Goal: Information Seeking & Learning: Compare options

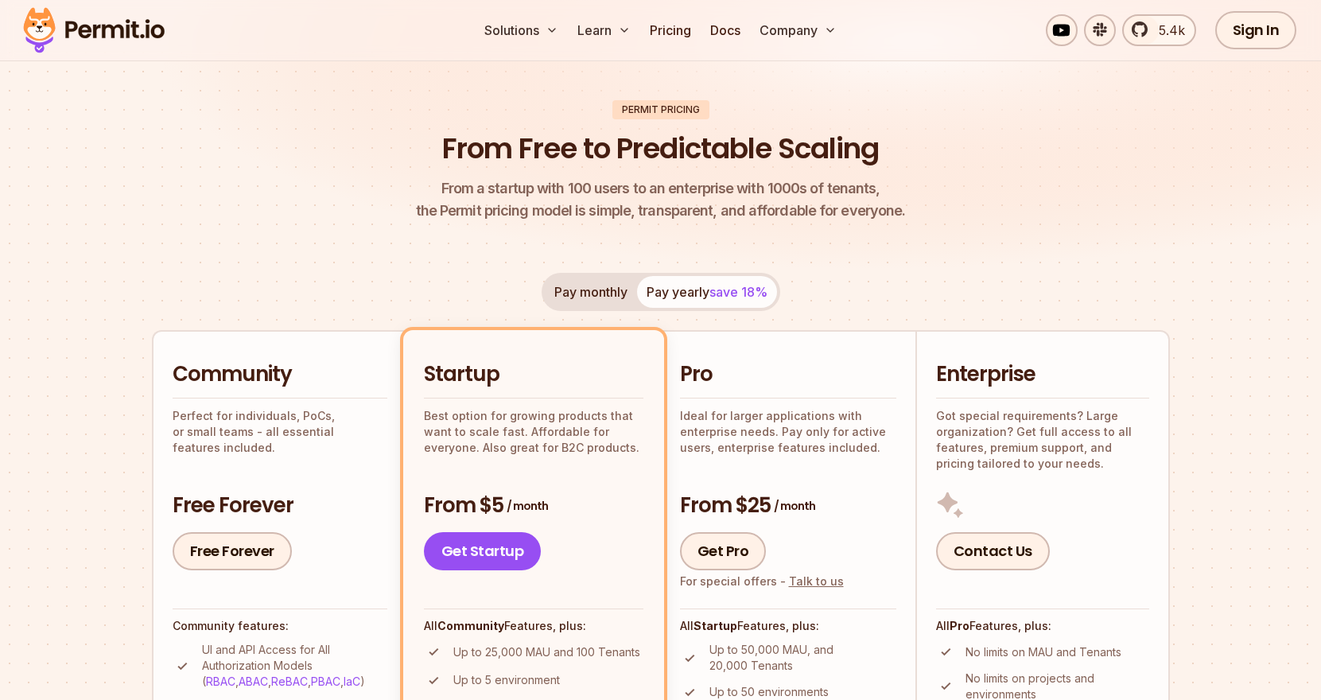
scroll to position [67, 0]
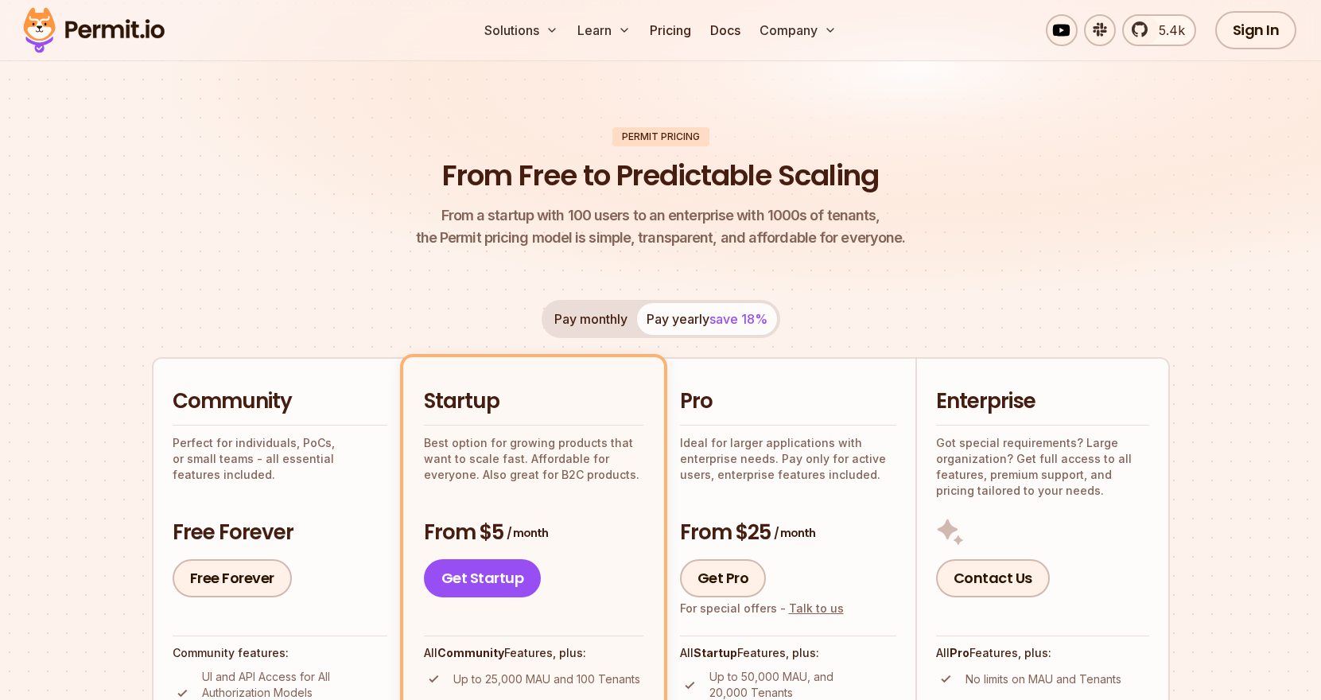
click at [208, 398] on h2 "Community" at bounding box center [280, 401] width 215 height 29
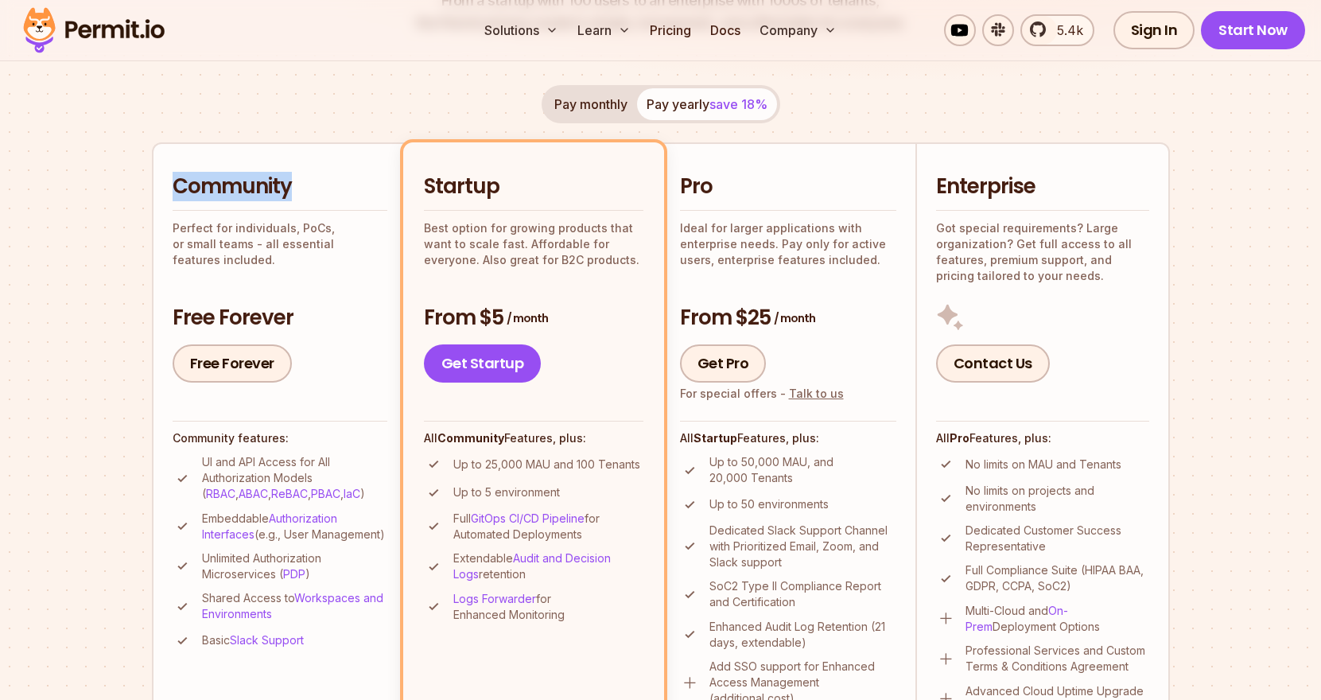
scroll to position [259, 0]
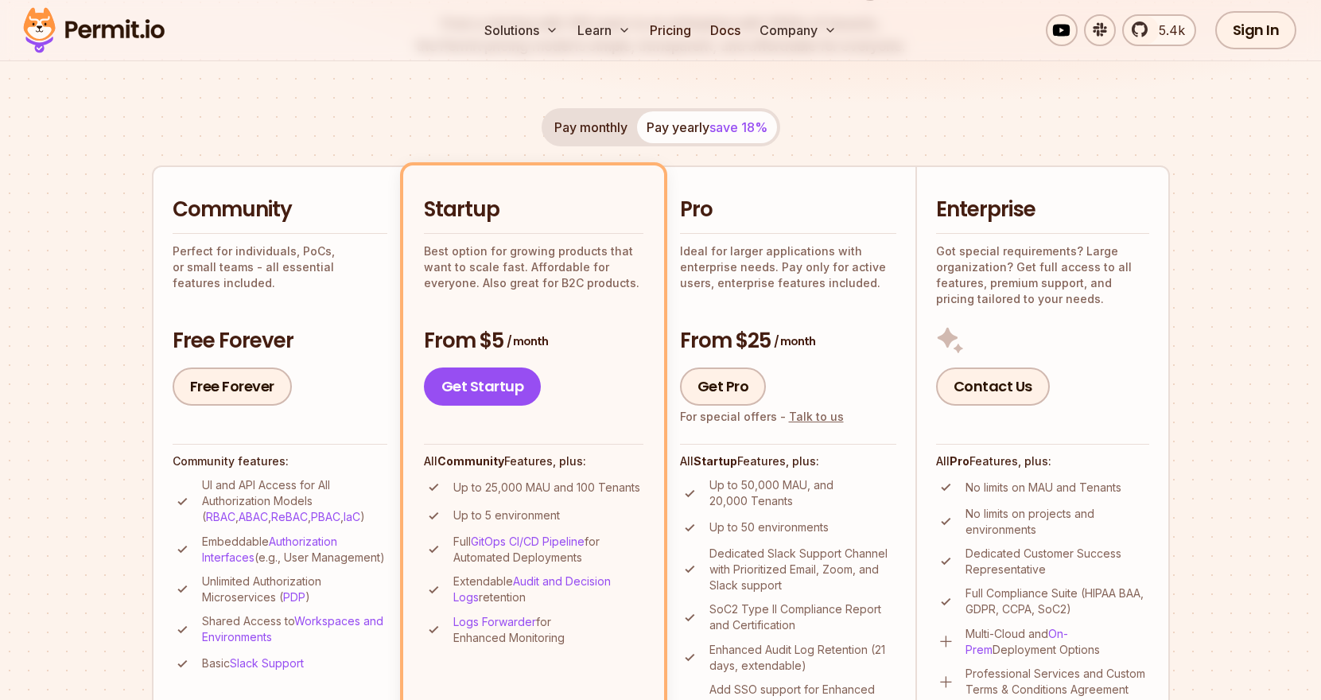
click at [329, 387] on div "Free Forever" at bounding box center [280, 386] width 215 height 38
click at [327, 350] on h3 "Free Forever" at bounding box center [280, 341] width 215 height 29
click at [321, 262] on p "Perfect for individuals, PoCs, or small teams - all essential features included." at bounding box center [280, 267] width 215 height 48
click at [284, 196] on h2 "Community" at bounding box center [280, 210] width 215 height 29
click at [612, 137] on button "Pay monthly" at bounding box center [591, 127] width 92 height 32
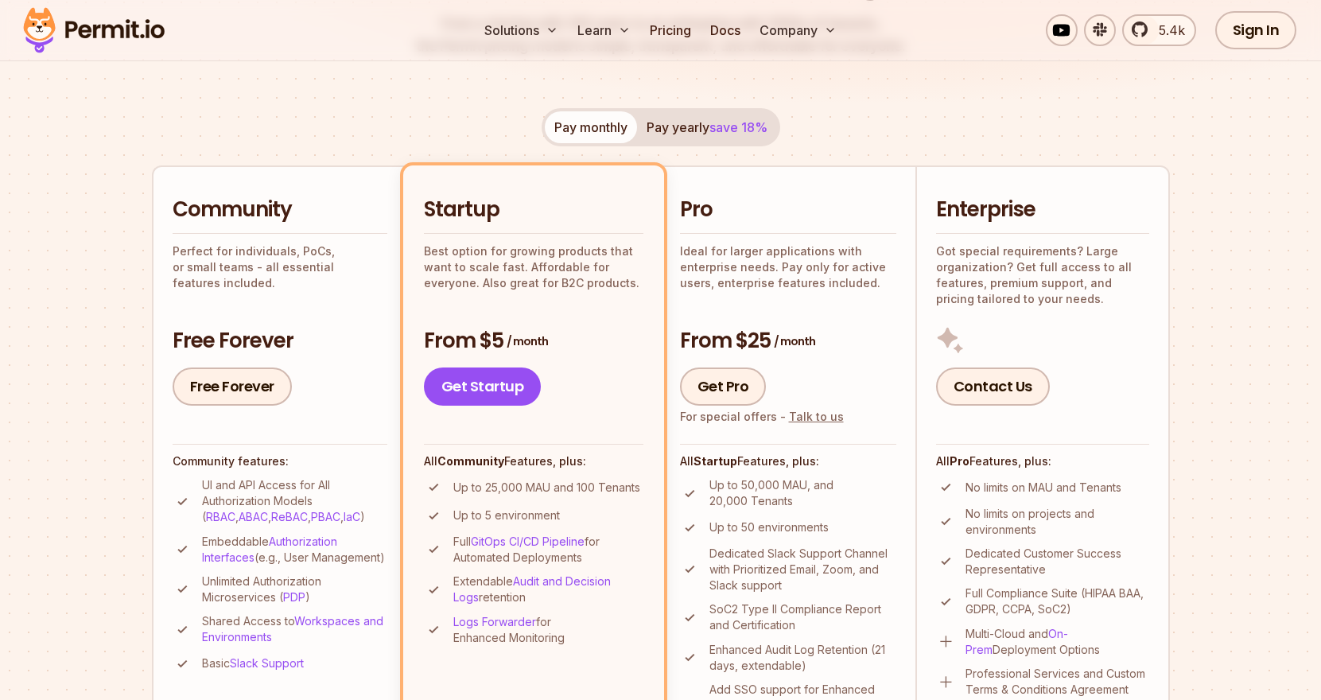
click at [698, 129] on button "Pay yearly save 18%" at bounding box center [707, 127] width 140 height 32
click at [227, 268] on p "Perfect for individuals, PoCs, or small teams - all essential features included." at bounding box center [280, 267] width 215 height 48
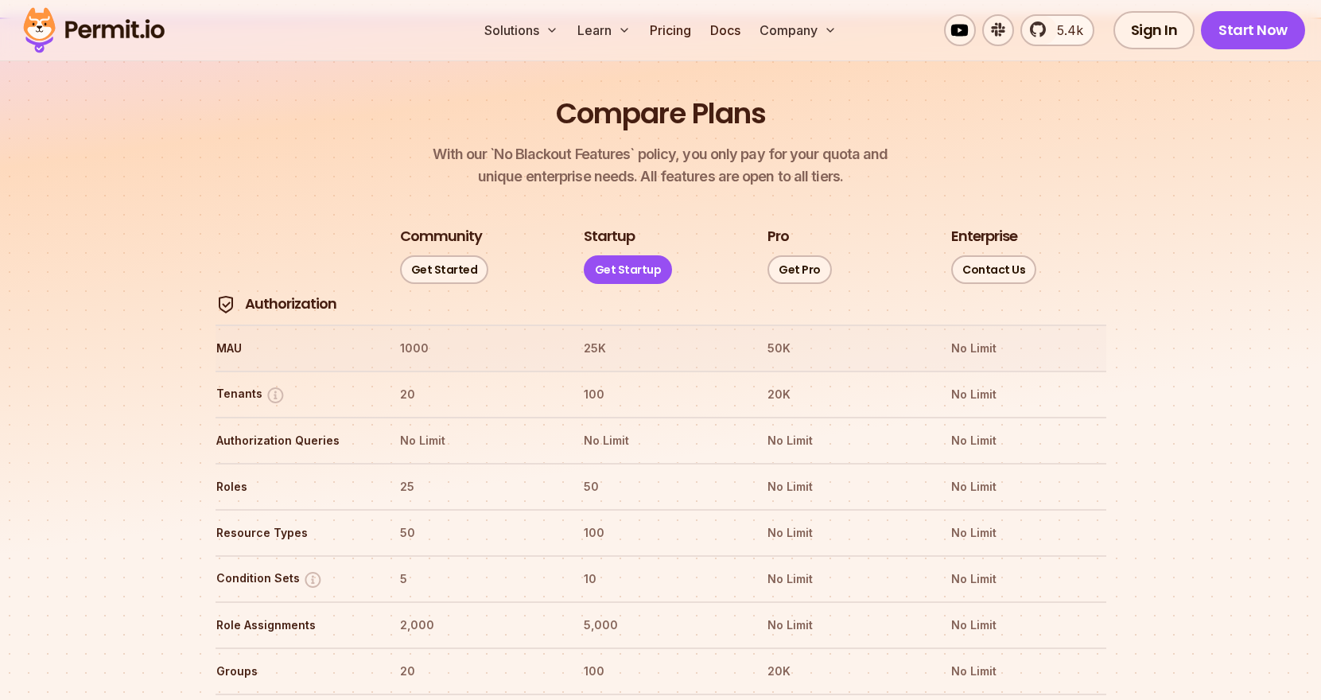
scroll to position [1740, 0]
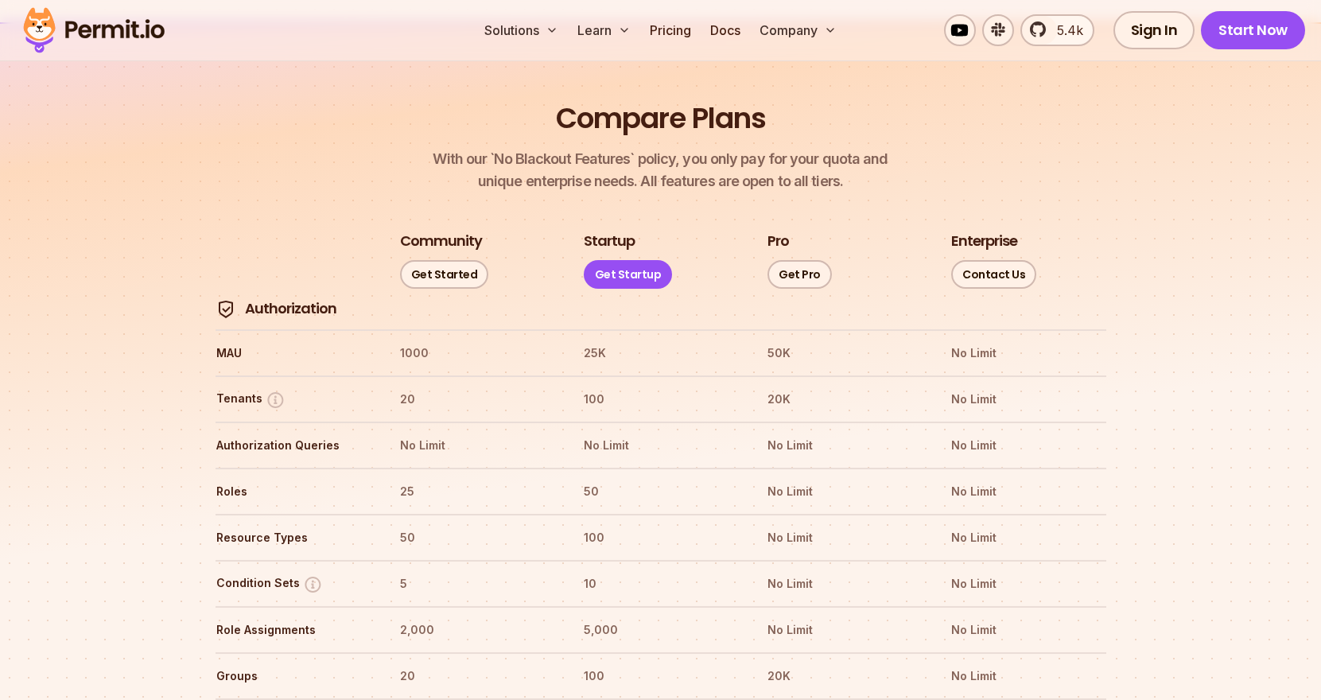
click at [454, 231] on h3 "Community" at bounding box center [441, 241] width 82 height 20
copy h3 "Community"
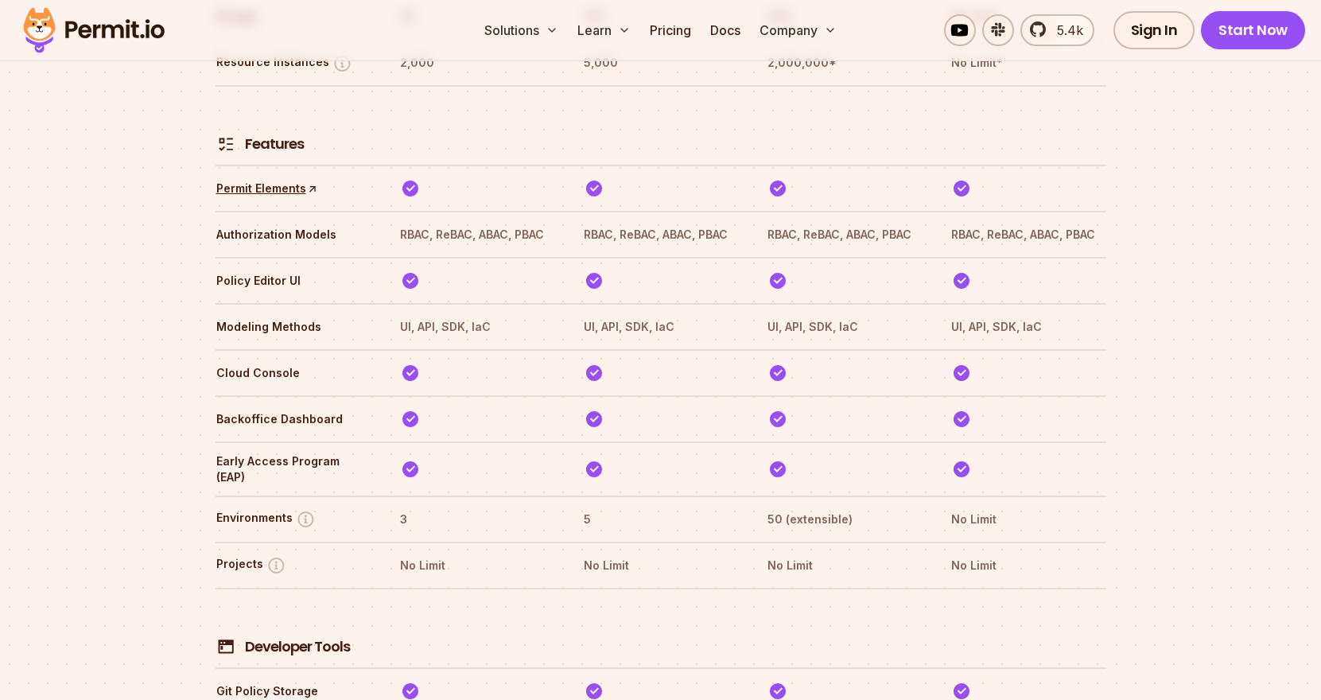
scroll to position [2405, 0]
click at [263, 507] on button "Environments" at bounding box center [265, 517] width 99 height 20
click at [257, 507] on button "Environments" at bounding box center [265, 517] width 99 height 20
click at [268, 507] on button "Environments" at bounding box center [265, 517] width 99 height 20
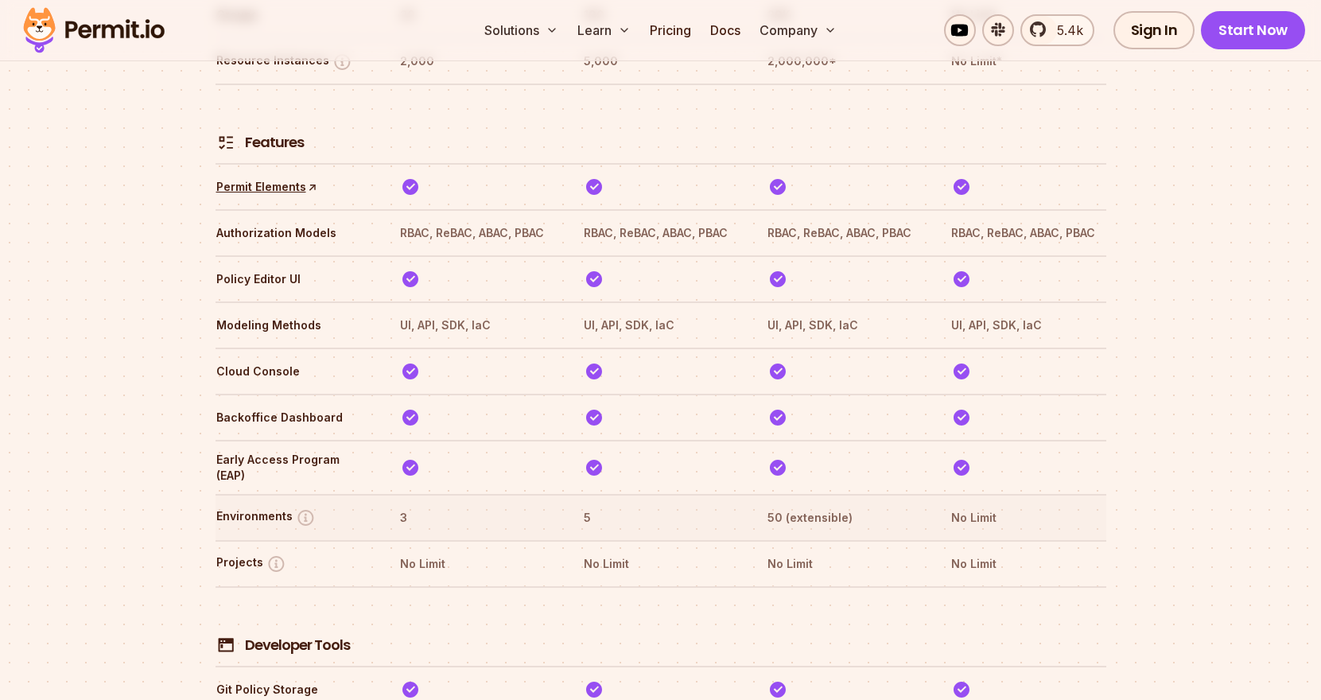
click at [268, 507] on button "Environments" at bounding box center [265, 517] width 99 height 20
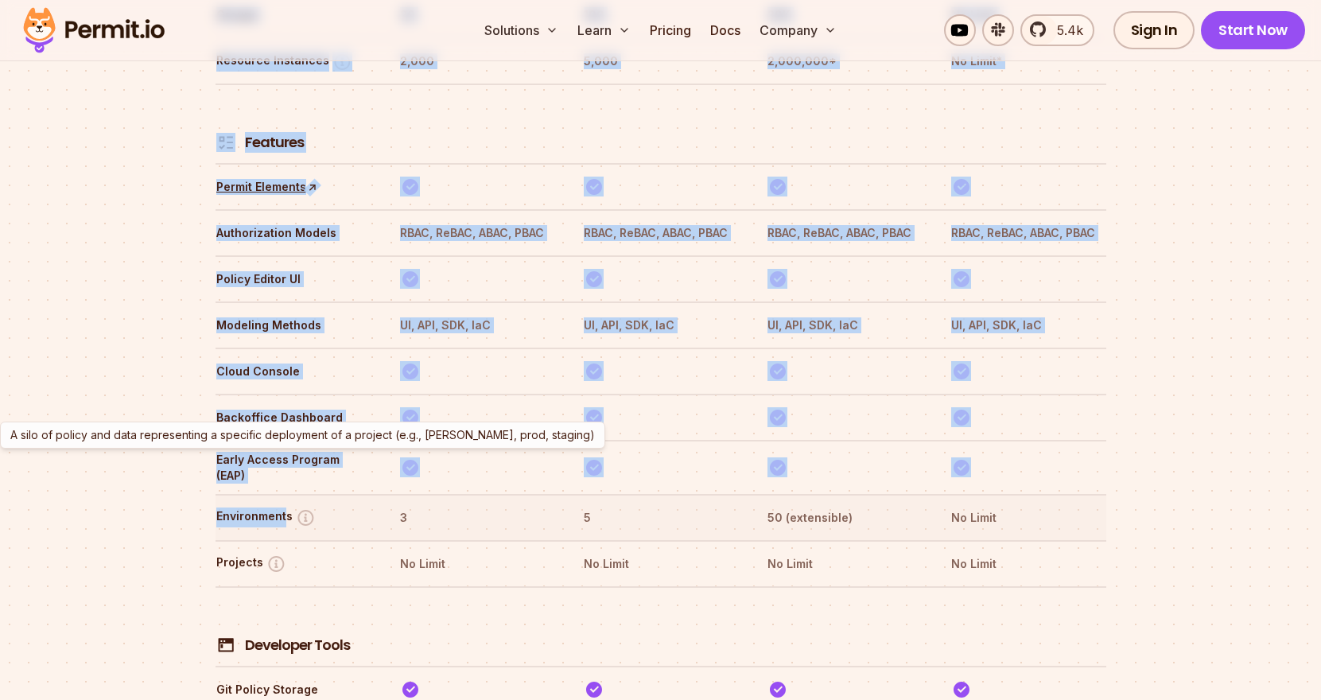
drag, startPoint x: 213, startPoint y: 456, endPoint x: 285, endPoint y: 455, distance: 71.6
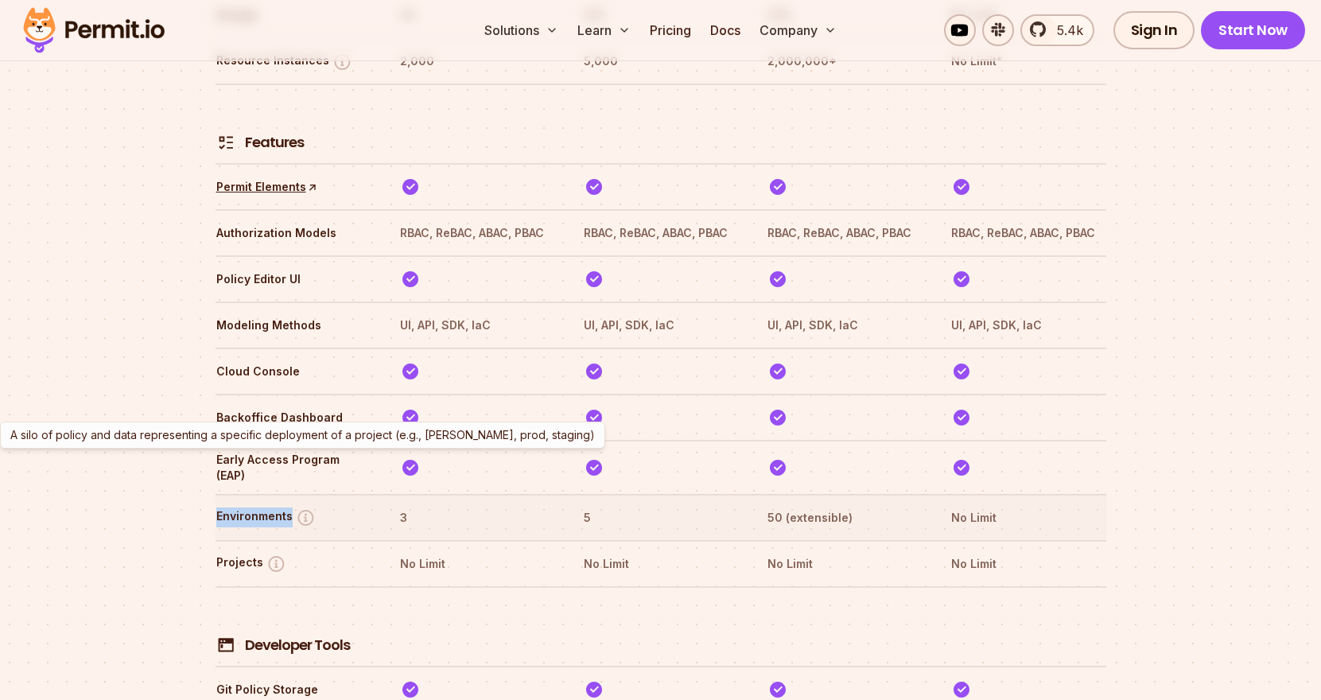
drag, startPoint x: 215, startPoint y: 463, endPoint x: 286, endPoint y: 454, distance: 71.3
click at [286, 505] on th "Environments A silo of policy and data representing a specific deployment of a …" at bounding box center [293, 517] width 155 height 25
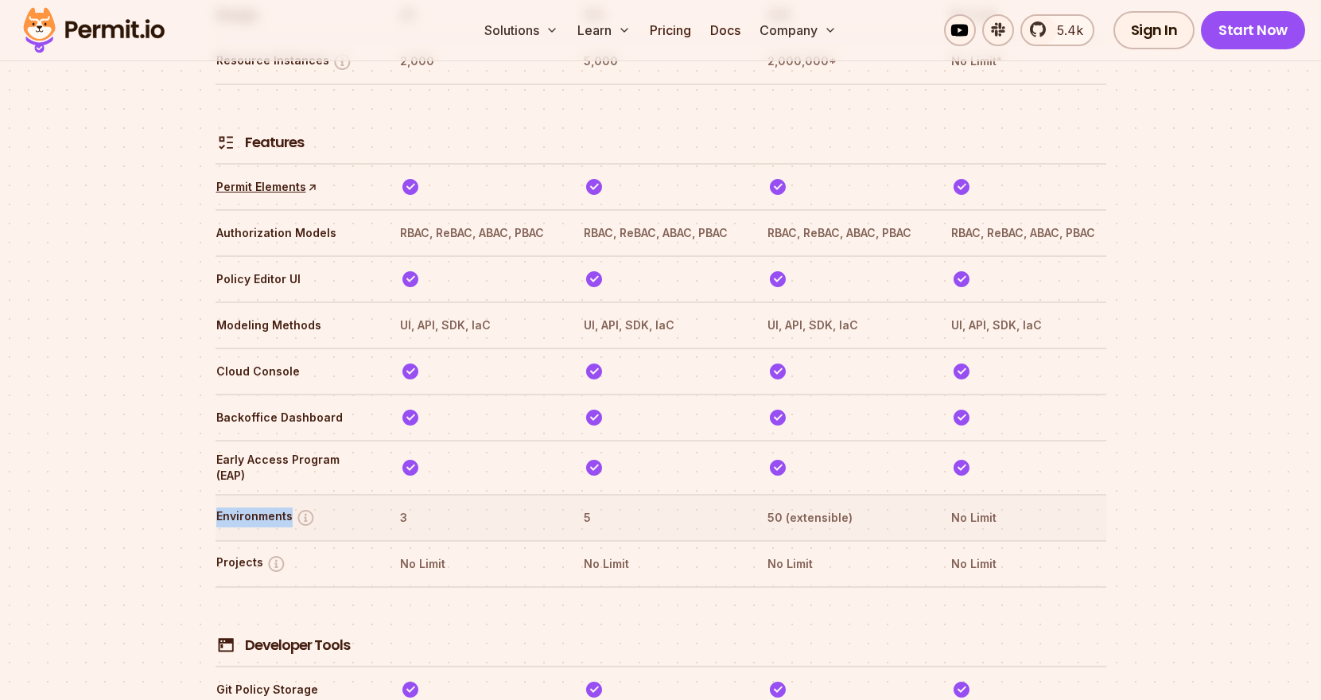
copy button "Environments"
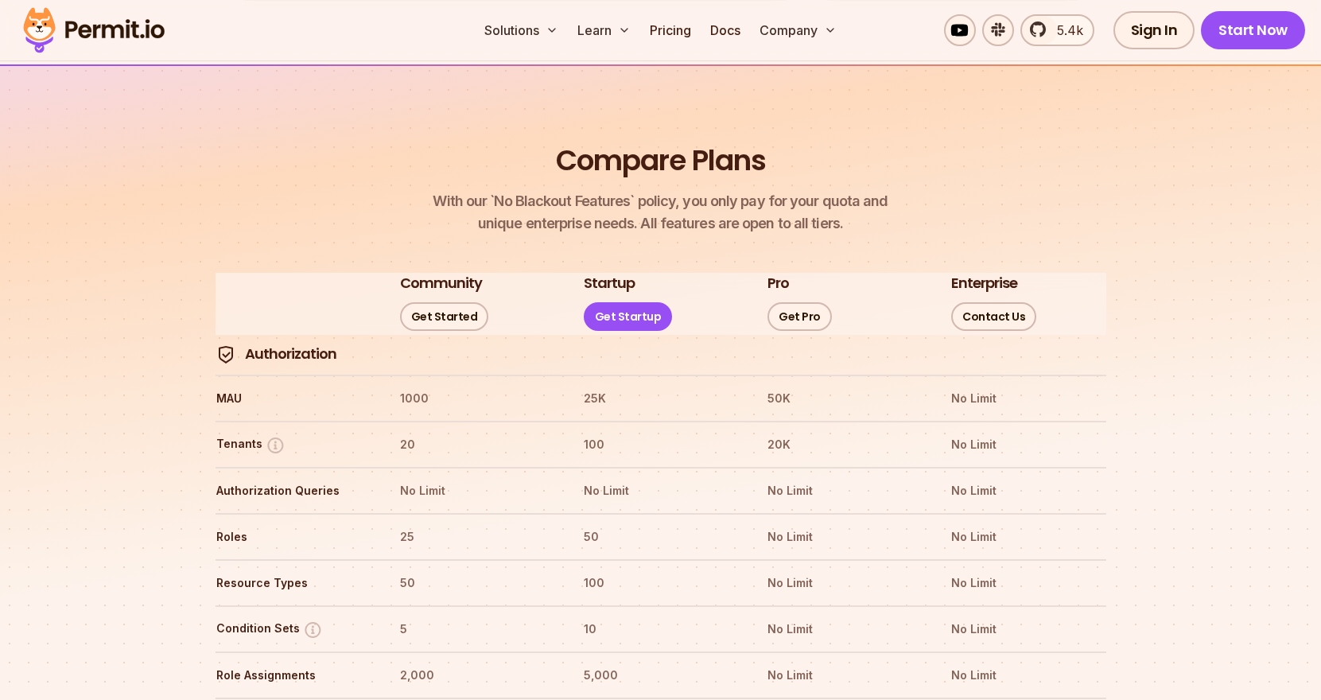
scroll to position [2510, 0]
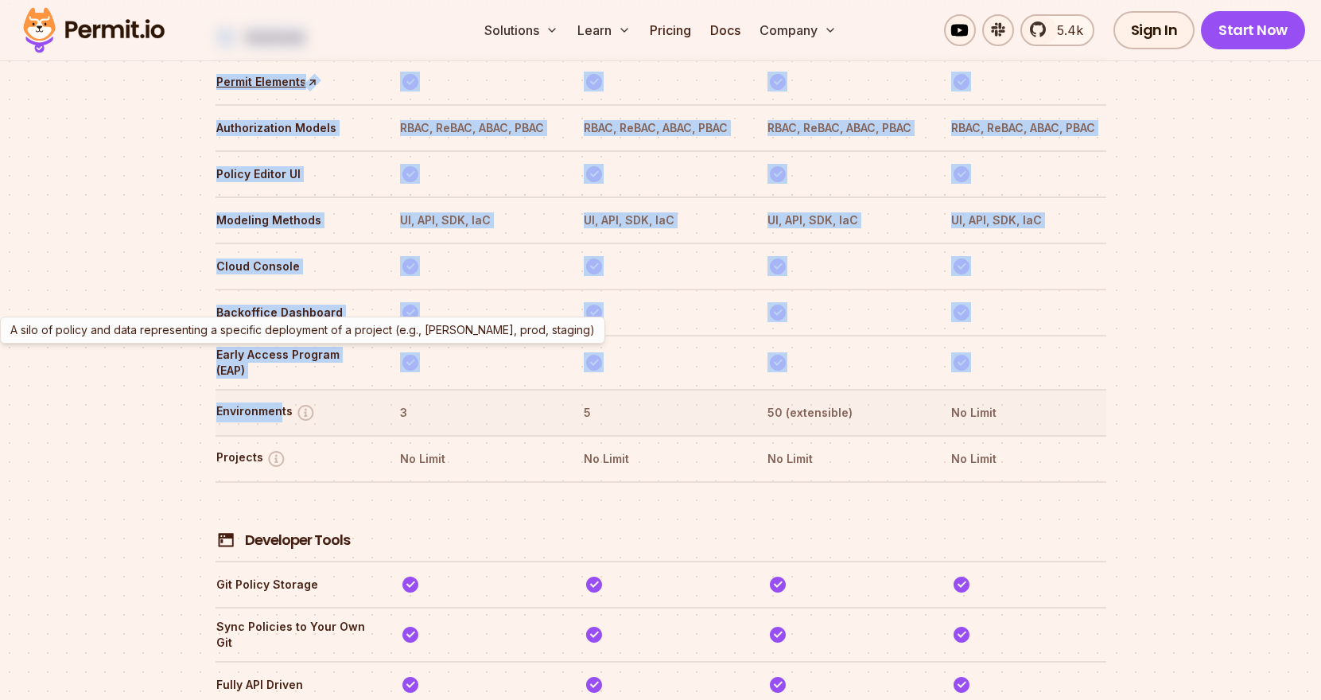
drag, startPoint x: 207, startPoint y: 356, endPoint x: 277, endPoint y: 354, distance: 70.0
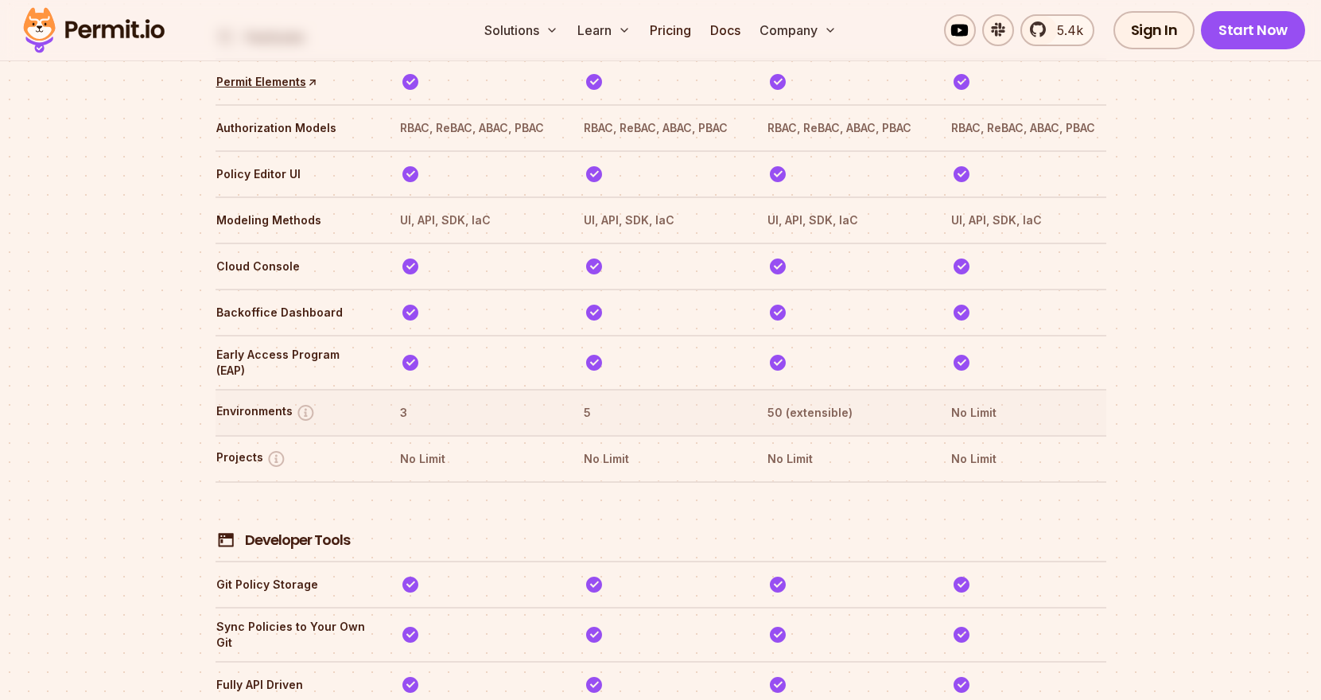
drag, startPoint x: 217, startPoint y: 353, endPoint x: 268, endPoint y: 353, distance: 50.9
click at [269, 402] on button "Environments" at bounding box center [265, 412] width 99 height 20
click at [268, 402] on button "Environments" at bounding box center [265, 412] width 99 height 20
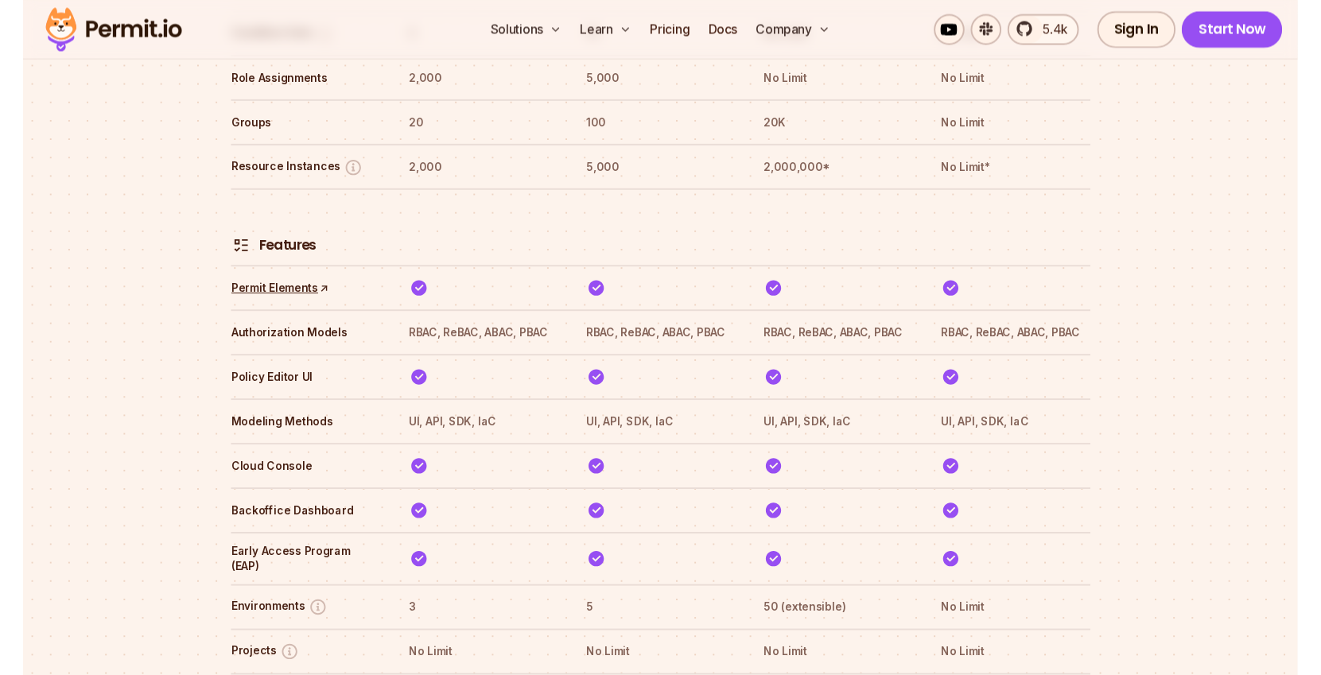
scroll to position [2312, 0]
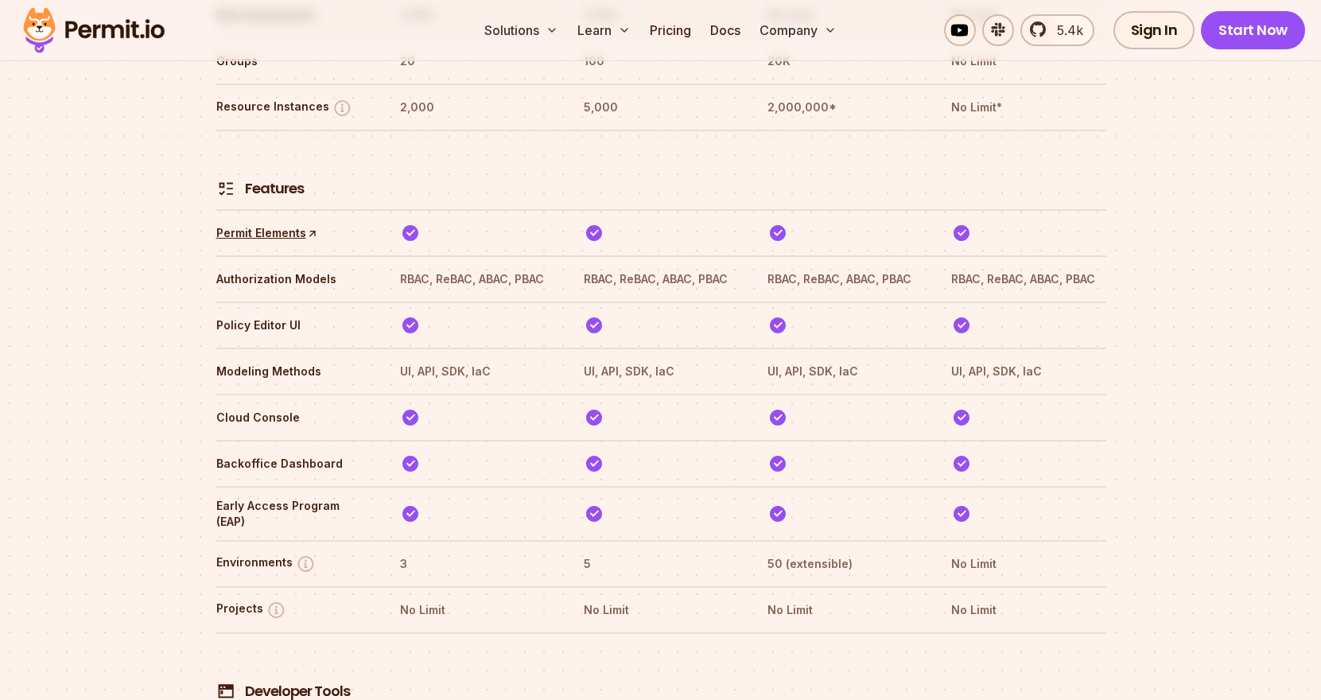
scroll to position [2359, 0]
drag, startPoint x: 591, startPoint y: 501, endPoint x: 580, endPoint y: 500, distance: 11.2
click at [580, 539] on tr "Environments 3 5 50 (extensible) No Limit" at bounding box center [661, 562] width 891 height 46
click at [600, 550] on th "5" at bounding box center [660, 562] width 155 height 25
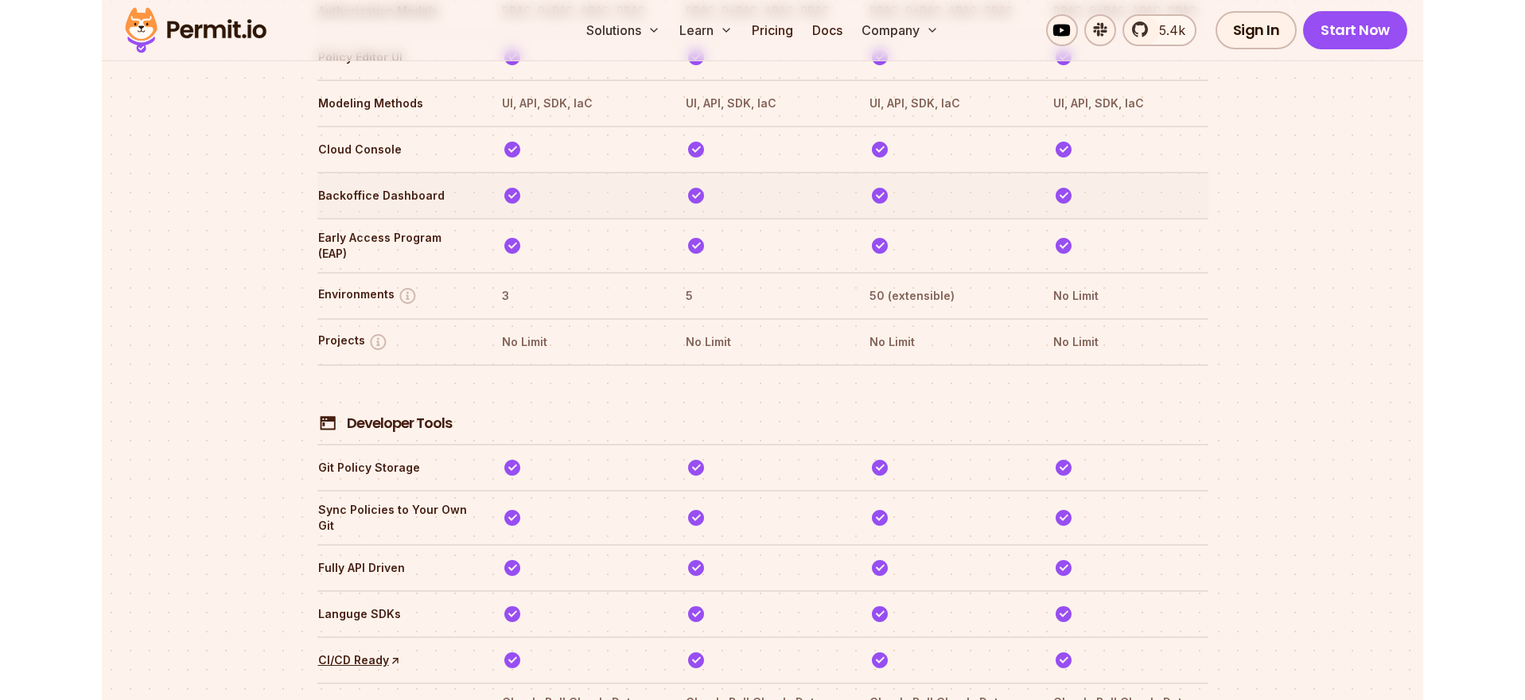
scroll to position [2627, 0]
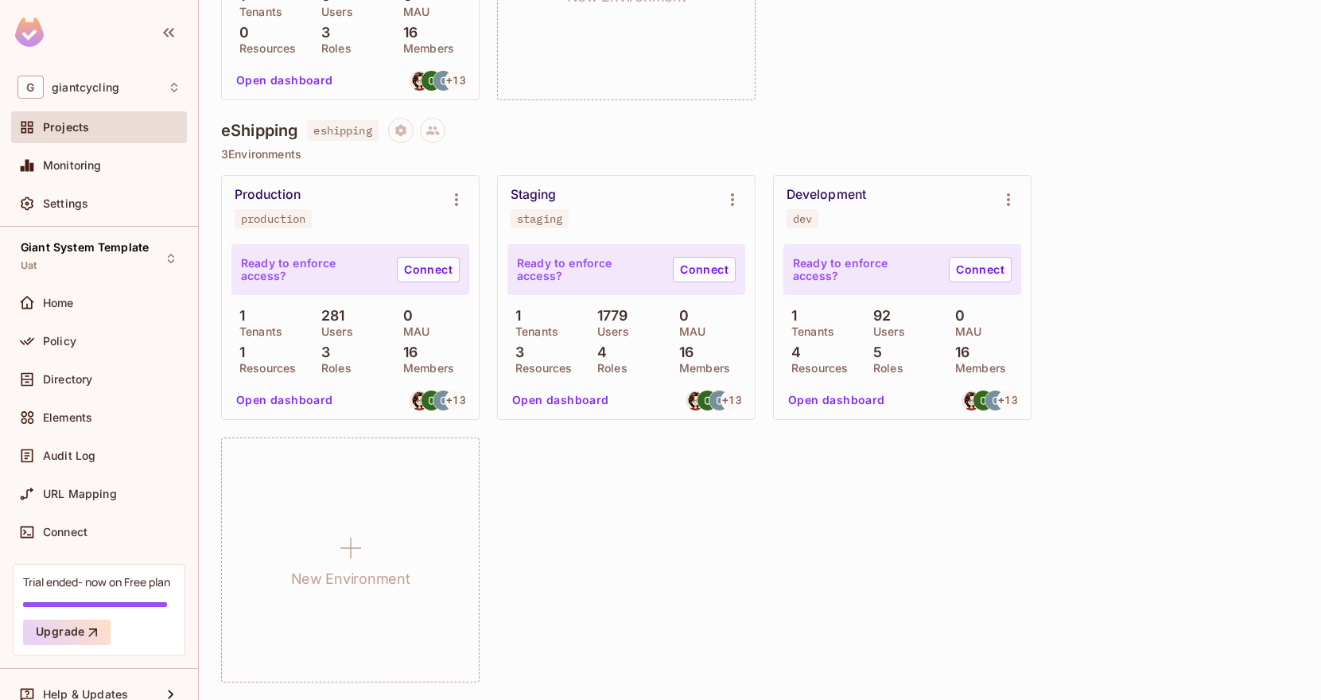
scroll to position [1293, 0]
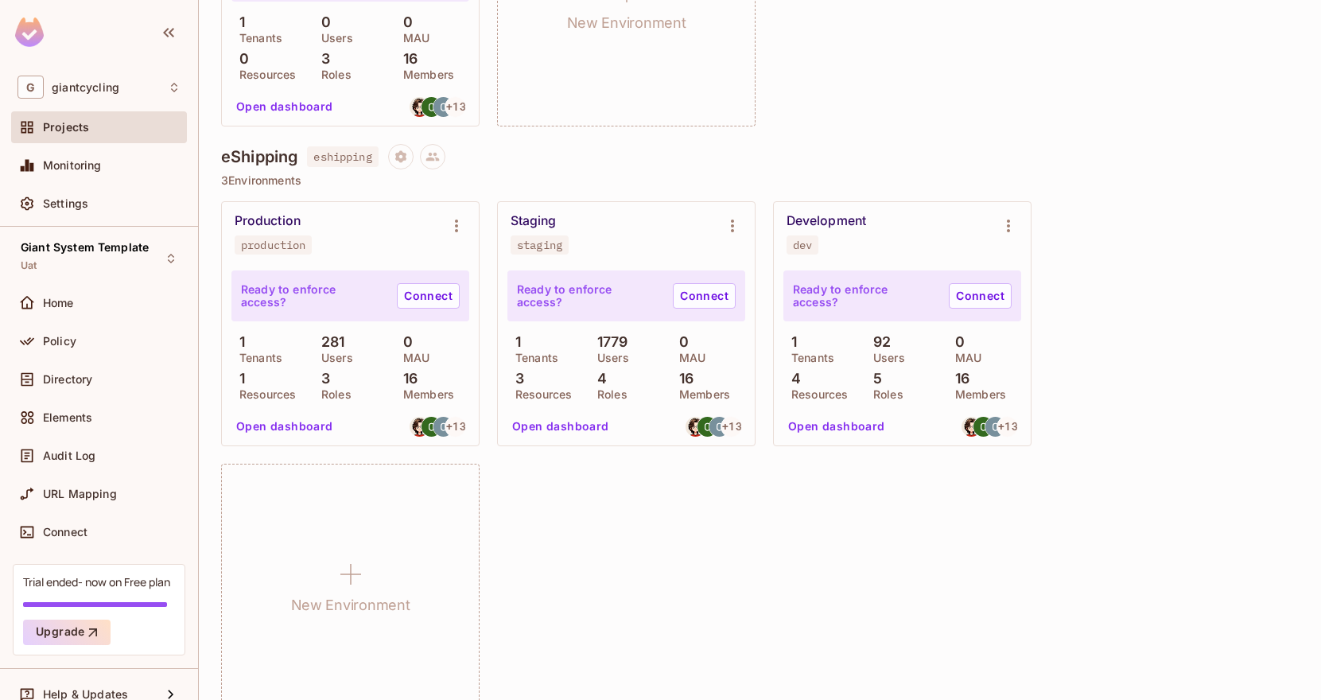
click at [112, 126] on div "Projects" at bounding box center [112, 127] width 138 height 13
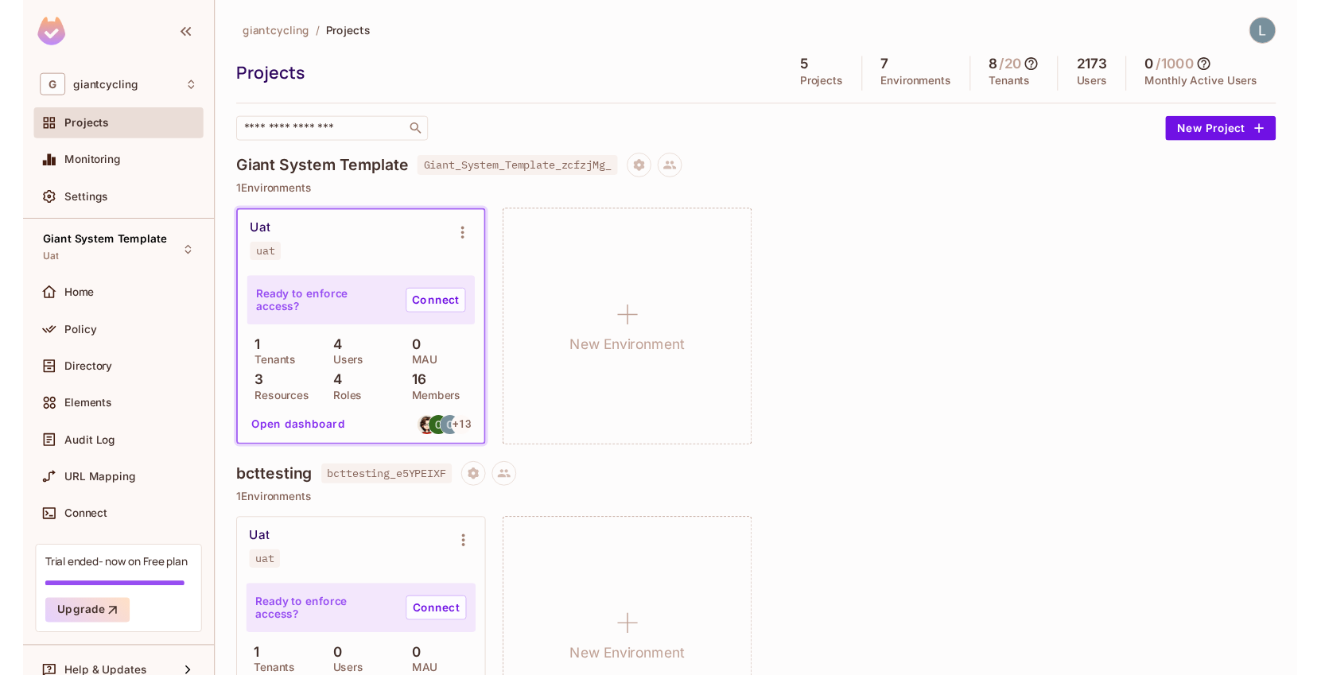
scroll to position [0, 0]
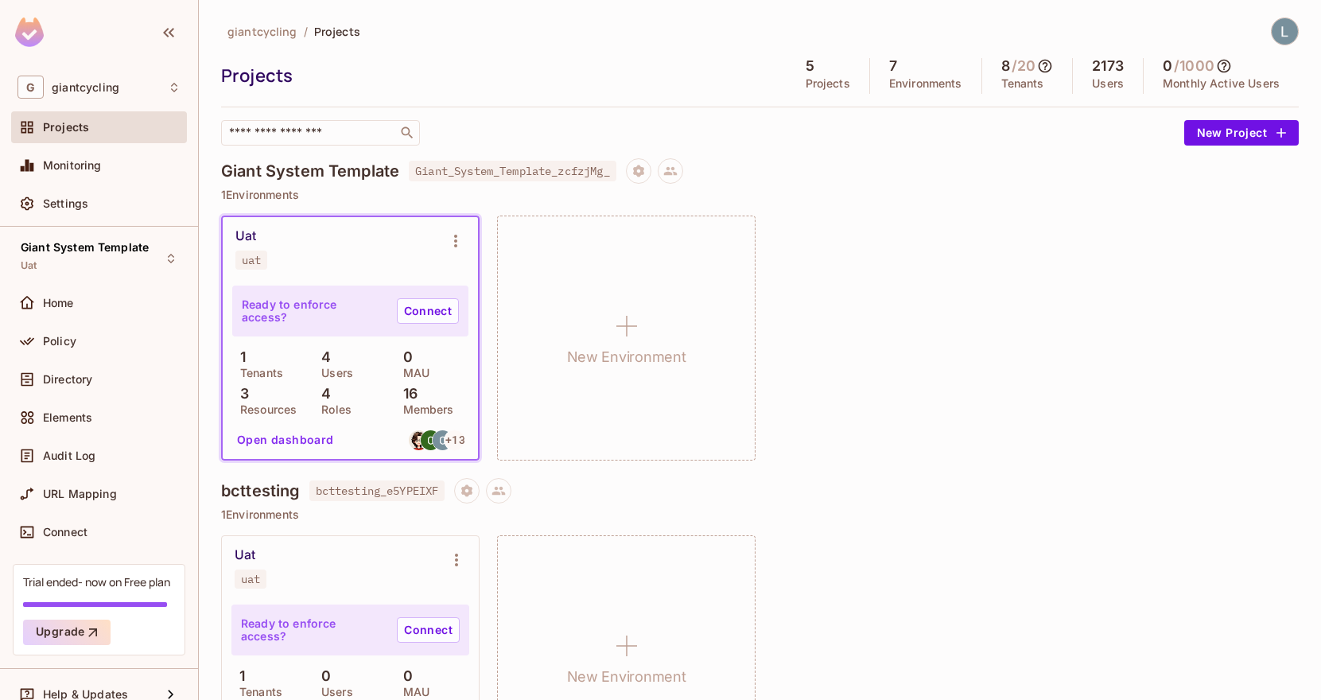
click at [529, 103] on div "giantcycling / Projects Projects 5 Projects 7 Environments 8 / 20 Tenants 2173 …" at bounding box center [760, 81] width 1078 height 128
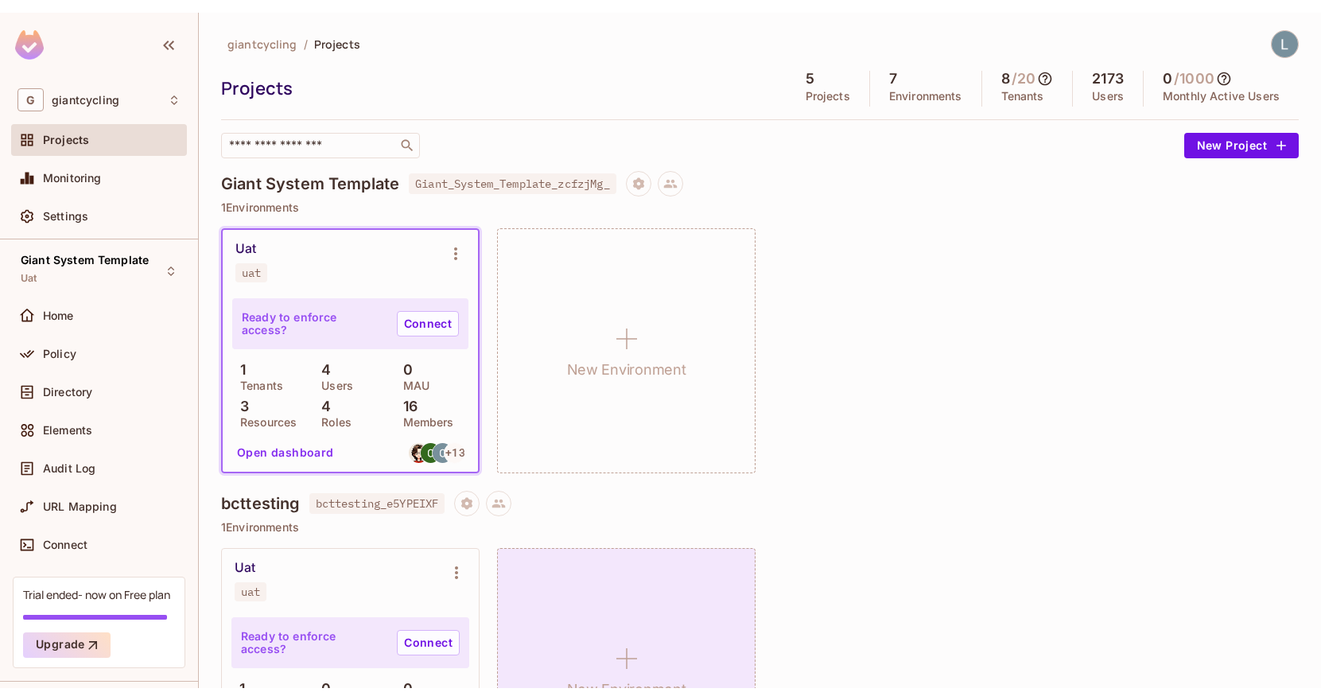
scroll to position [472, 0]
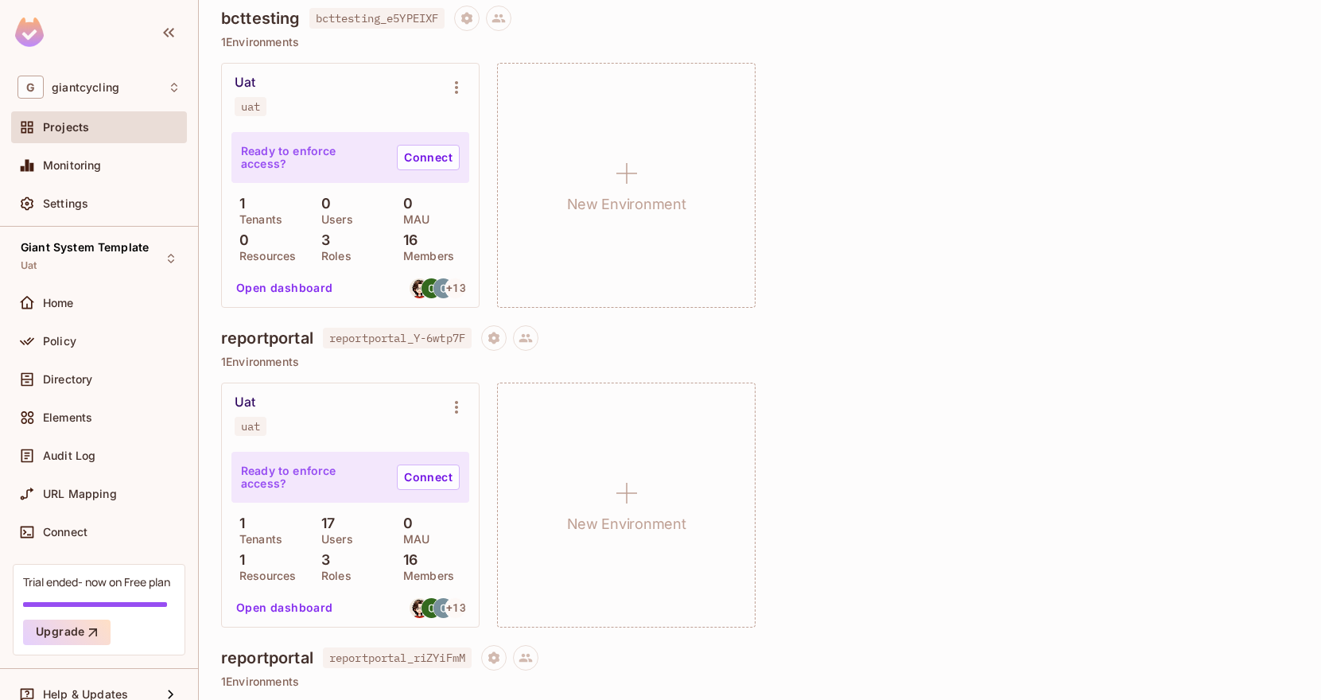
click at [853, 474] on div "Uat uat Ready to enforce access? Connect 1 Tenants 17 Users 0 MAU 1 Resources 3…" at bounding box center [760, 505] width 1078 height 245
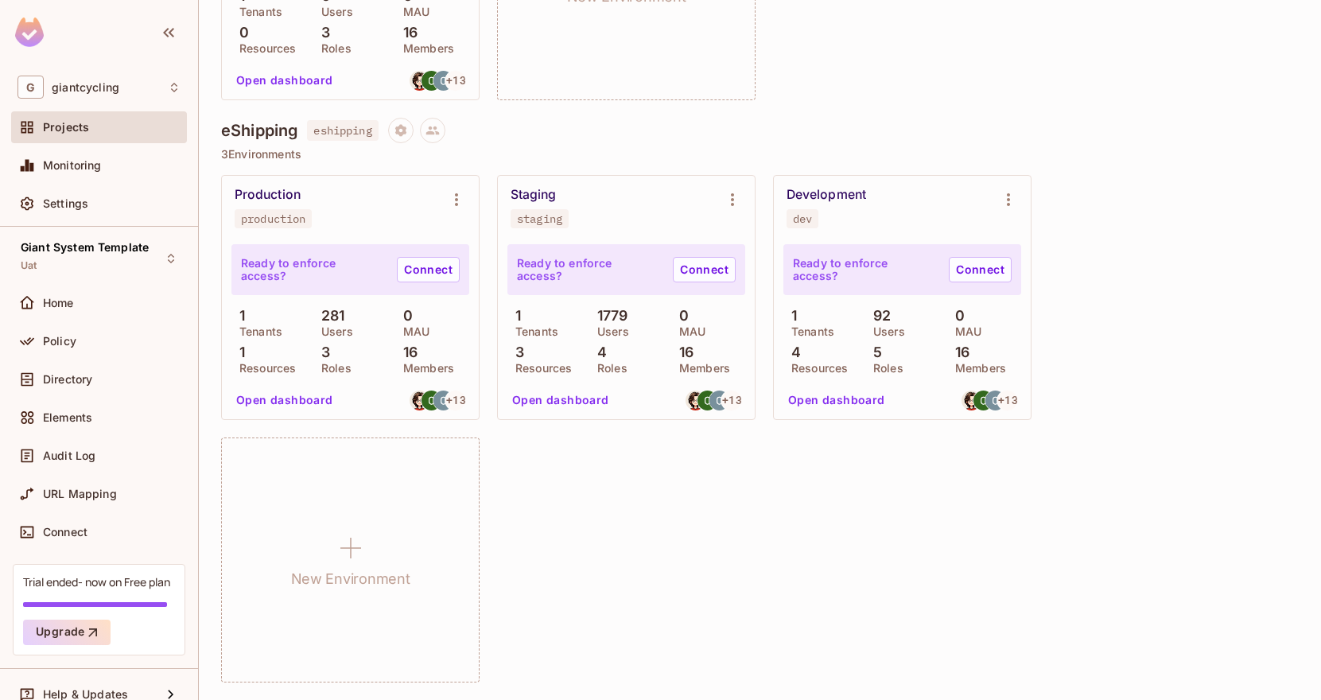
scroll to position [1320, 0]
click at [251, 130] on h4 "eShipping" at bounding box center [259, 130] width 76 height 19
copy h4 "eShipping"
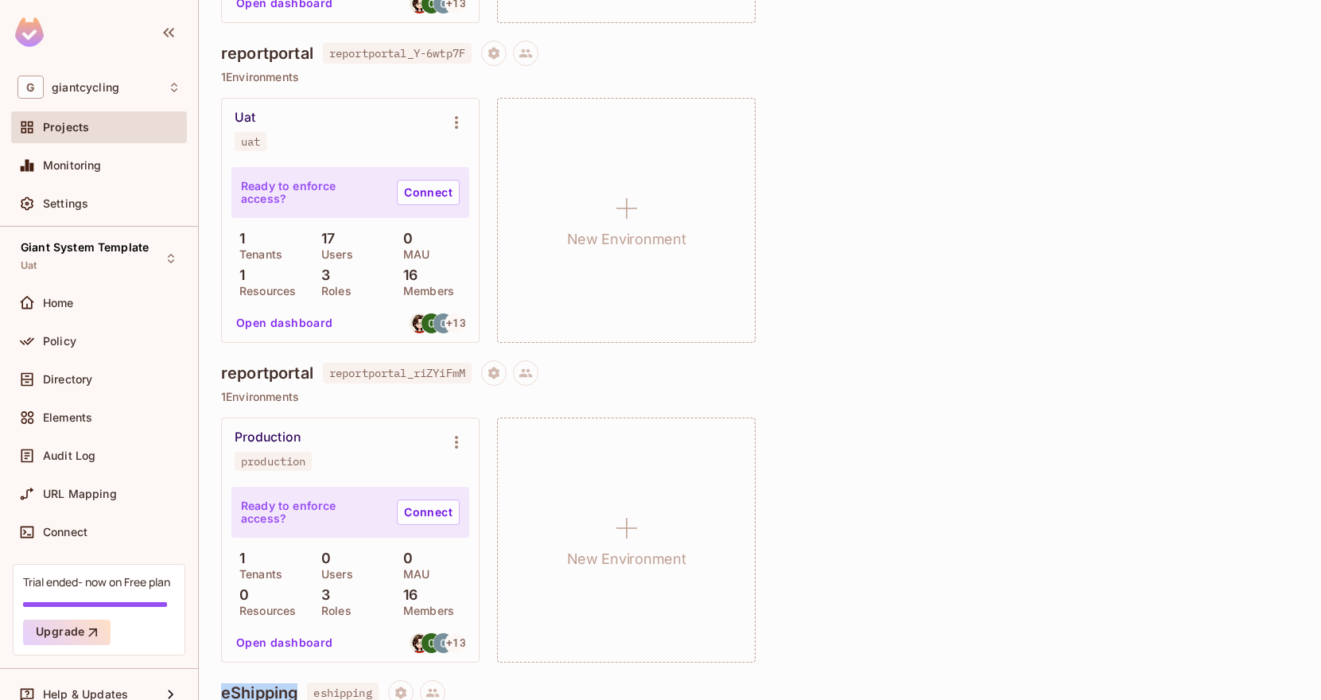
scroll to position [752, 0]
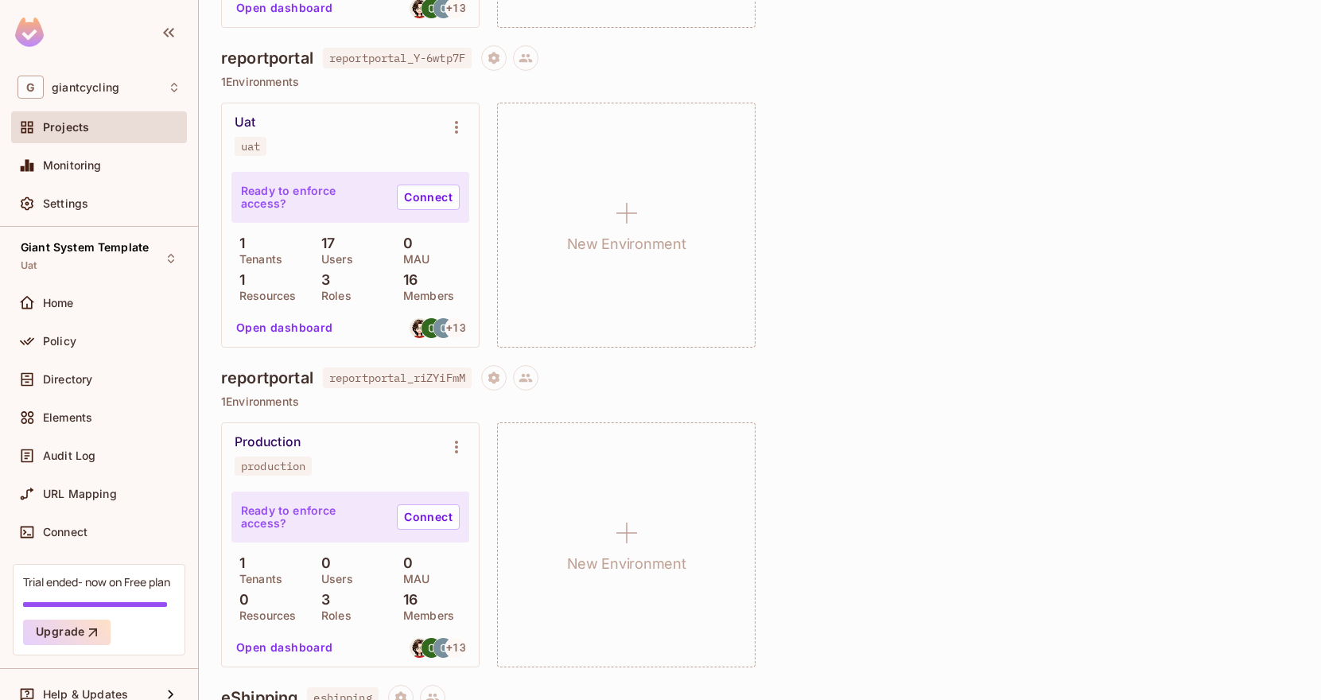
click at [866, 379] on div "reportportal reportportal_riZYiFmM" at bounding box center [760, 377] width 1078 height 25
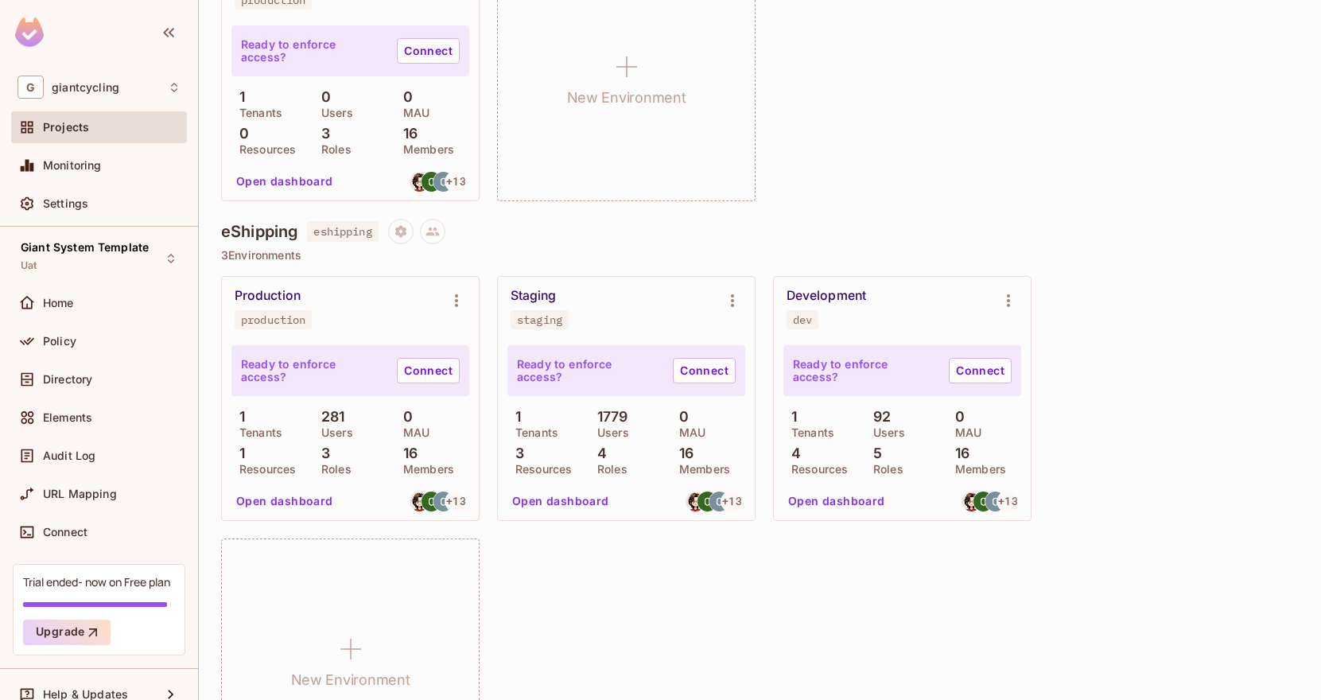
scroll to position [1215, 0]
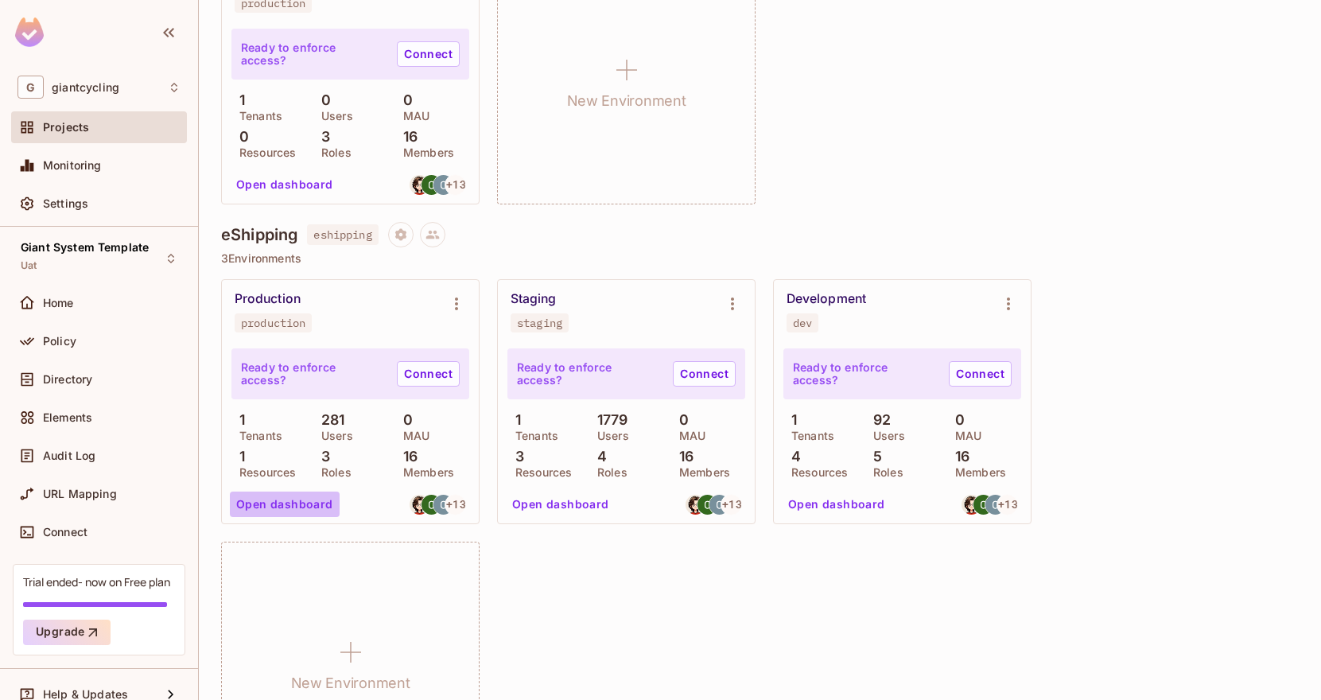
click at [295, 504] on button "Open dashboard" at bounding box center [285, 504] width 110 height 25
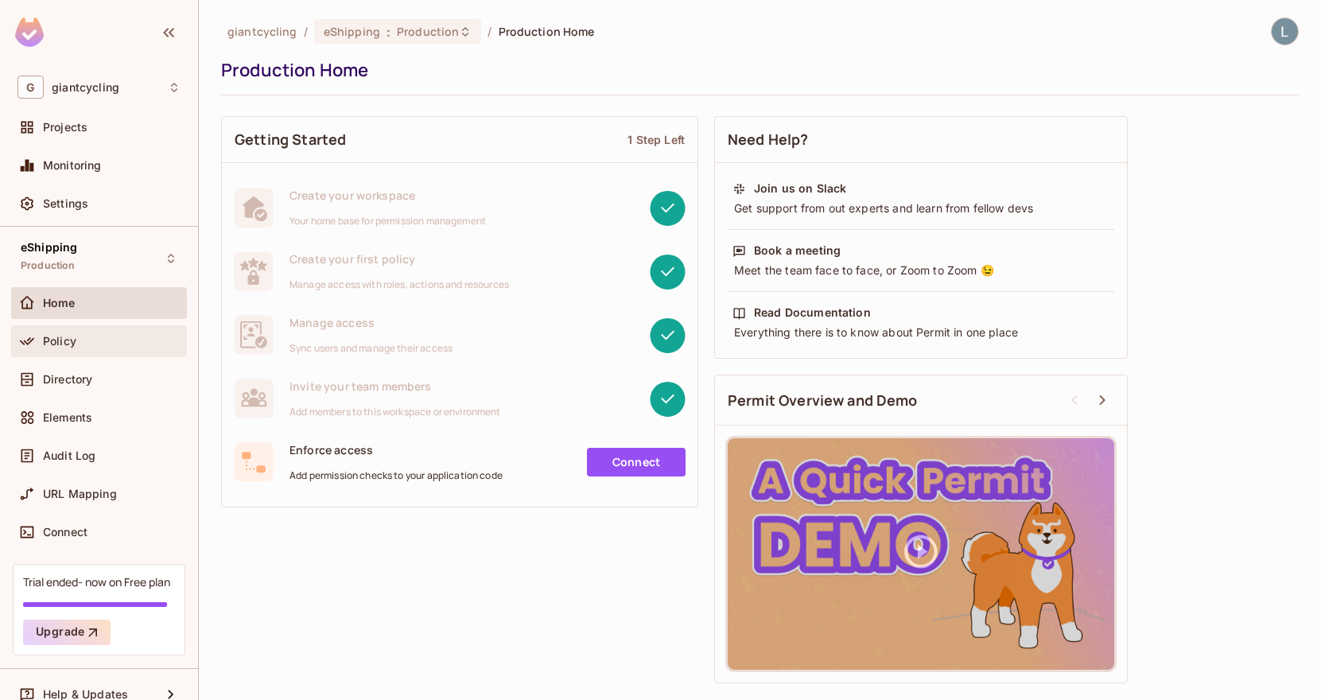
click at [91, 339] on div "Policy" at bounding box center [112, 341] width 138 height 13
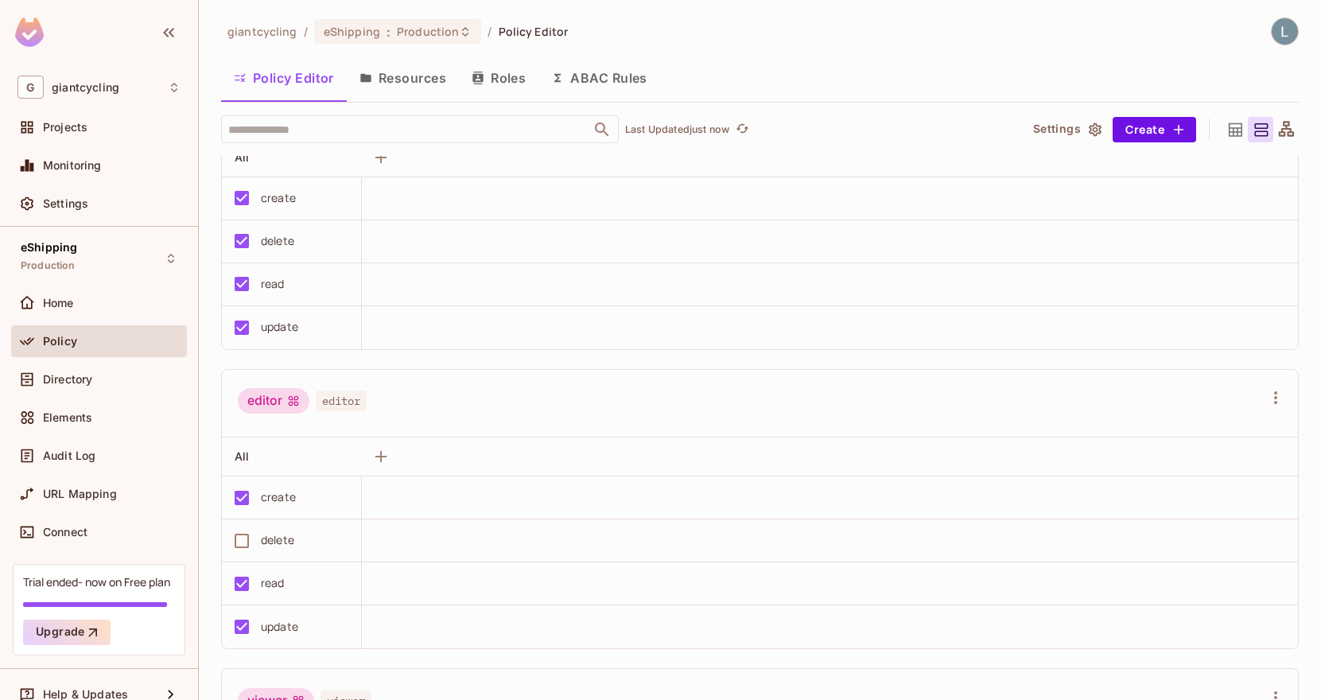
scroll to position [84, 0]
click at [442, 33] on span "Production" at bounding box center [428, 31] width 62 height 15
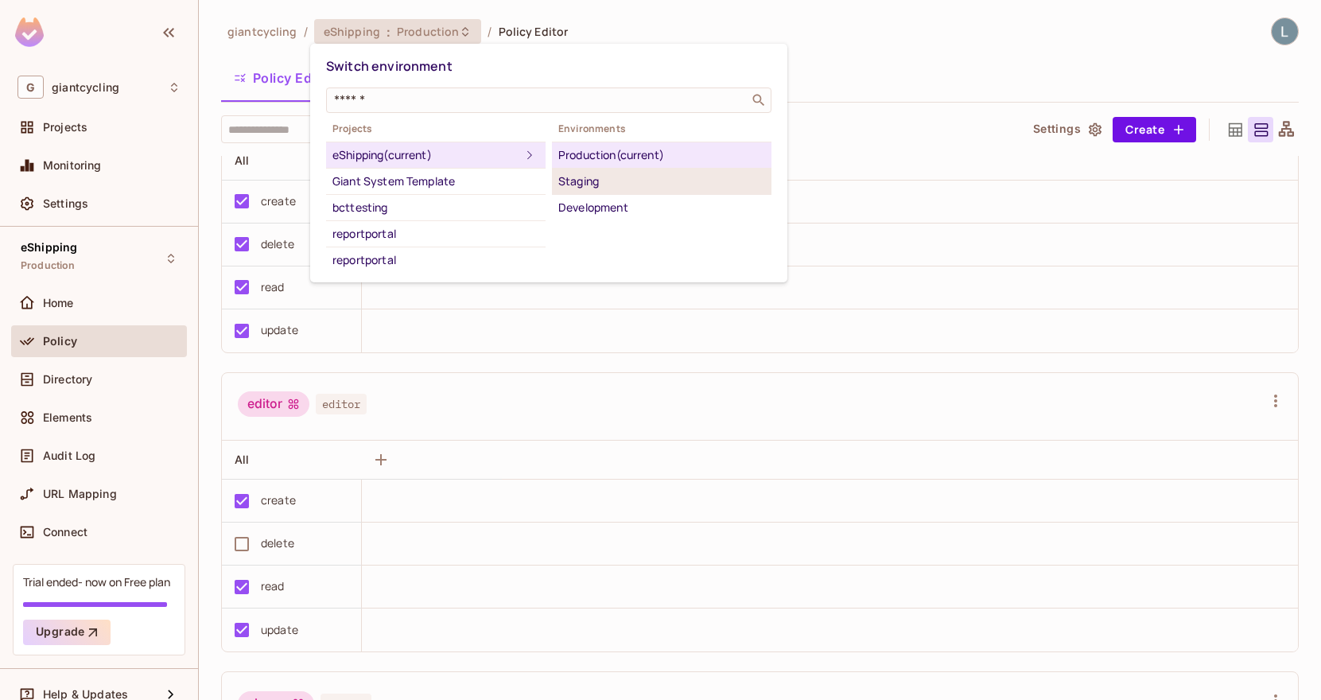
click at [613, 183] on div "Staging" at bounding box center [661, 181] width 207 height 19
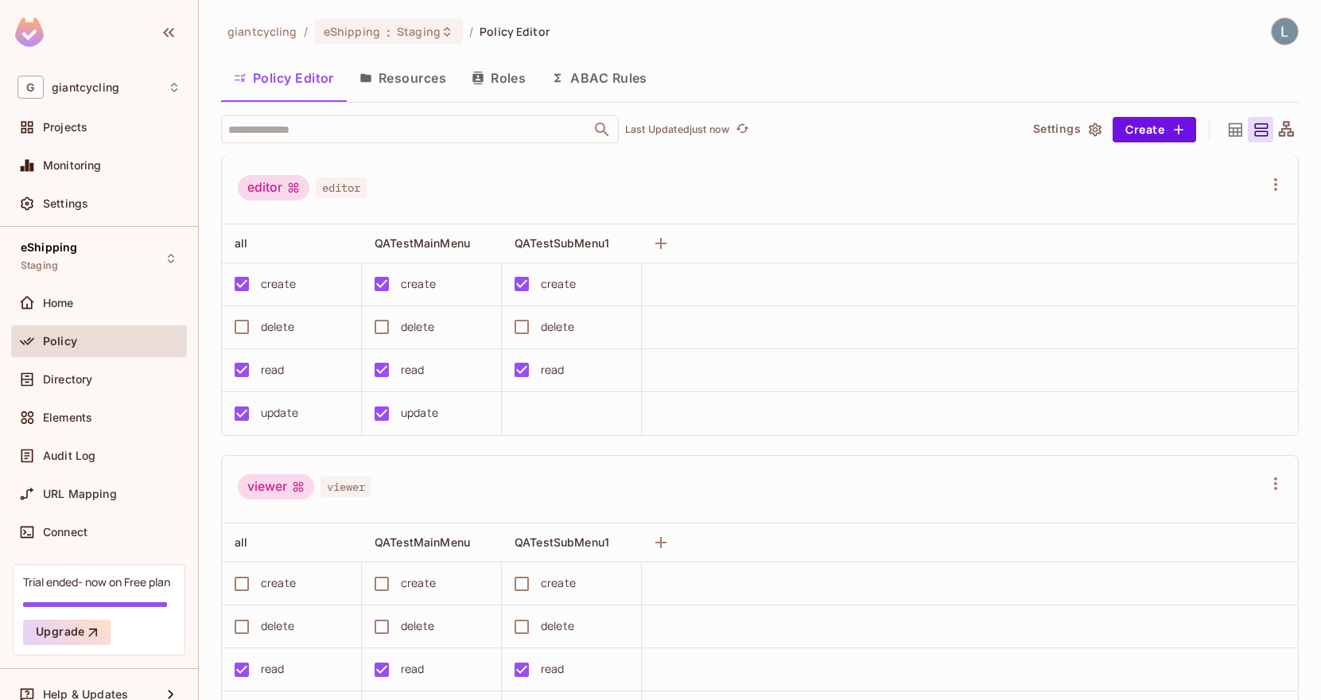
scroll to position [618, 0]
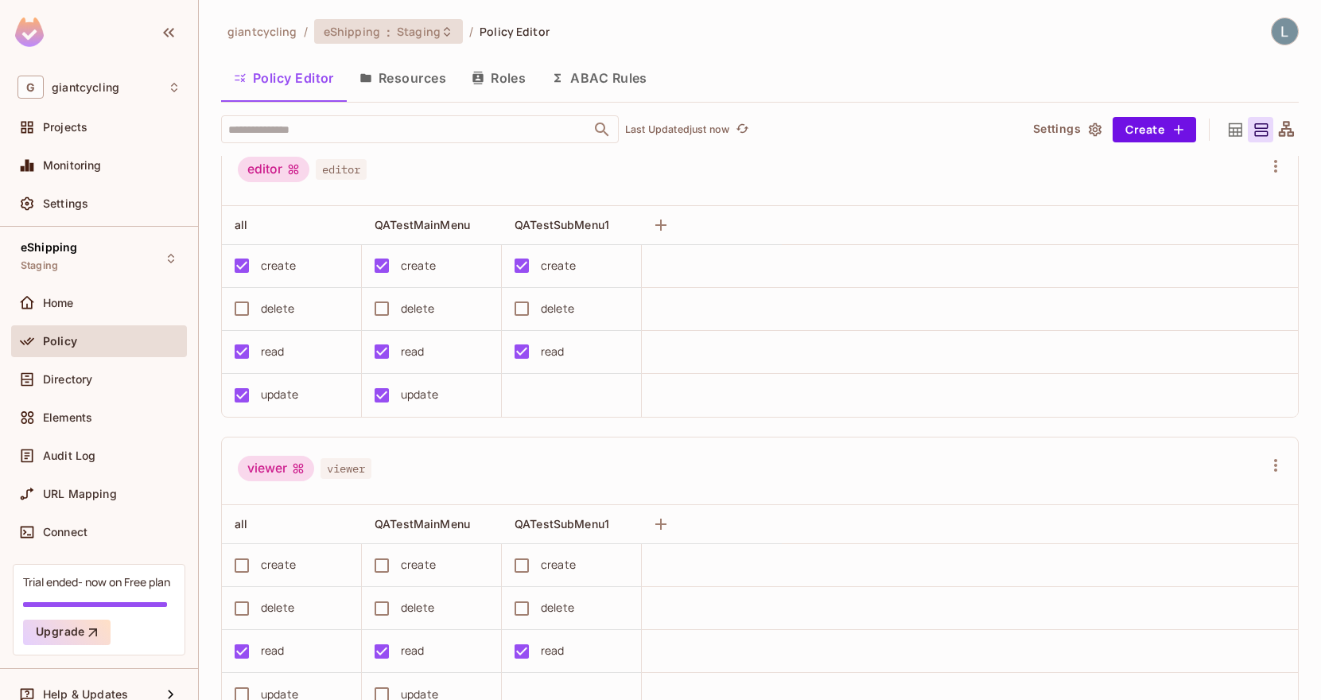
click at [418, 43] on div "eShipping : Staging" at bounding box center [388, 31] width 149 height 25
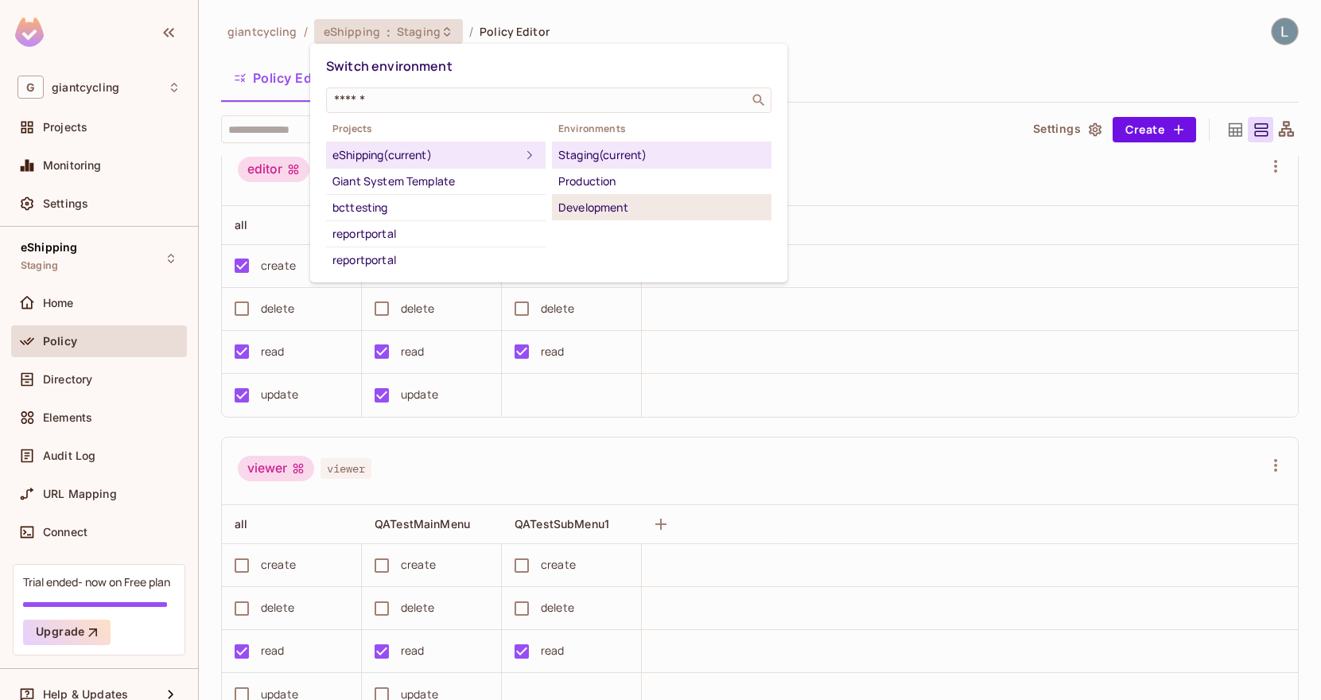
click at [618, 212] on div "Development" at bounding box center [661, 207] width 207 height 19
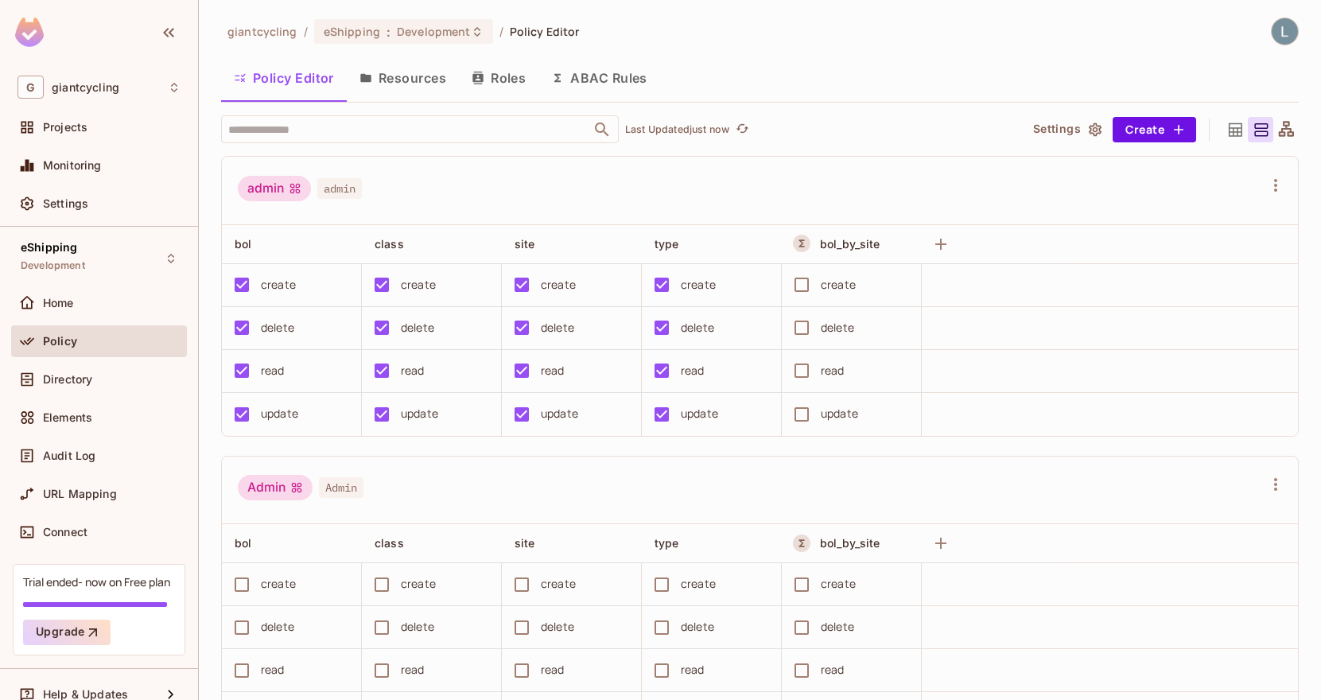
scroll to position [0, 0]
click at [440, 31] on span "Development" at bounding box center [433, 31] width 73 height 15
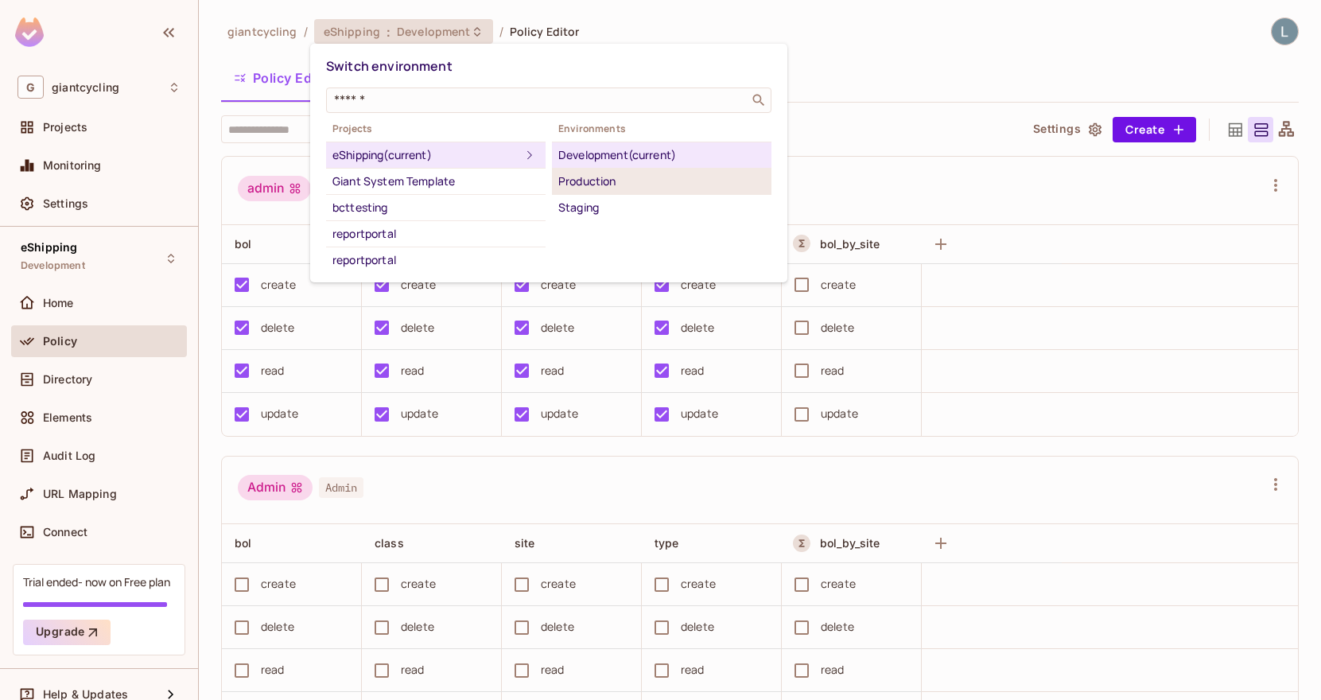
click at [590, 180] on div "Production" at bounding box center [661, 181] width 207 height 19
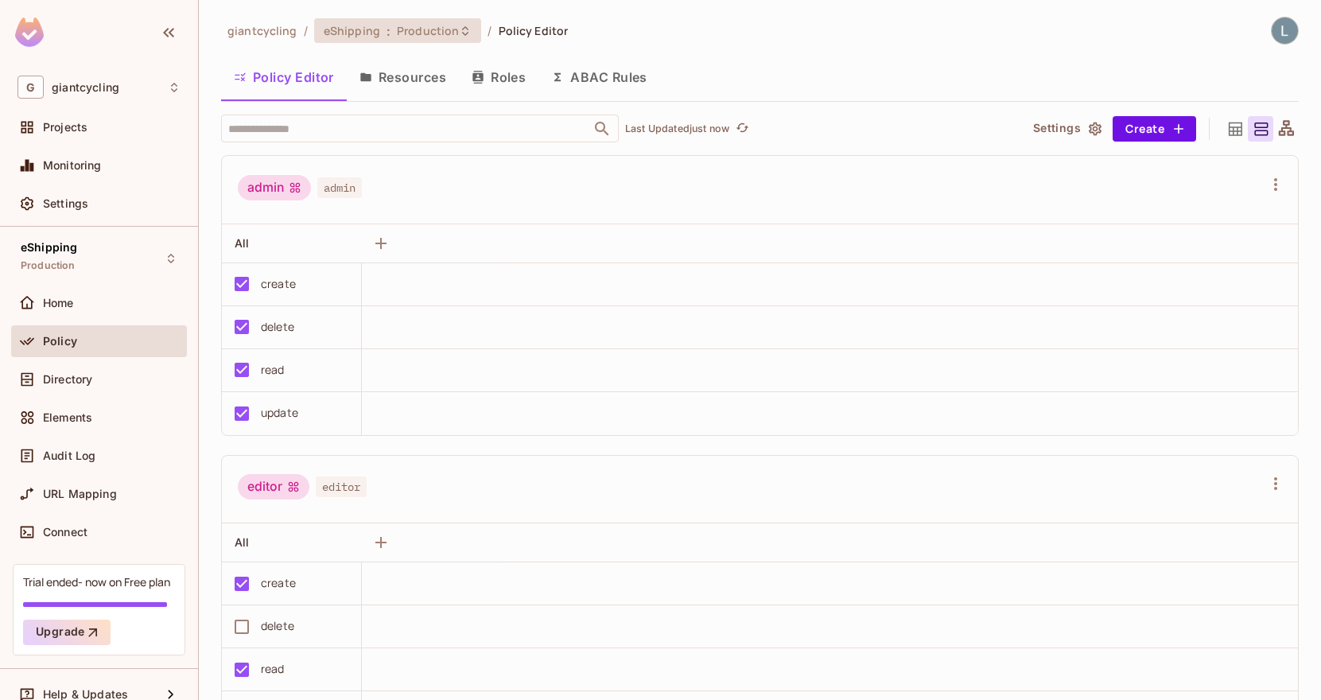
click at [447, 33] on span "Production" at bounding box center [428, 30] width 62 height 15
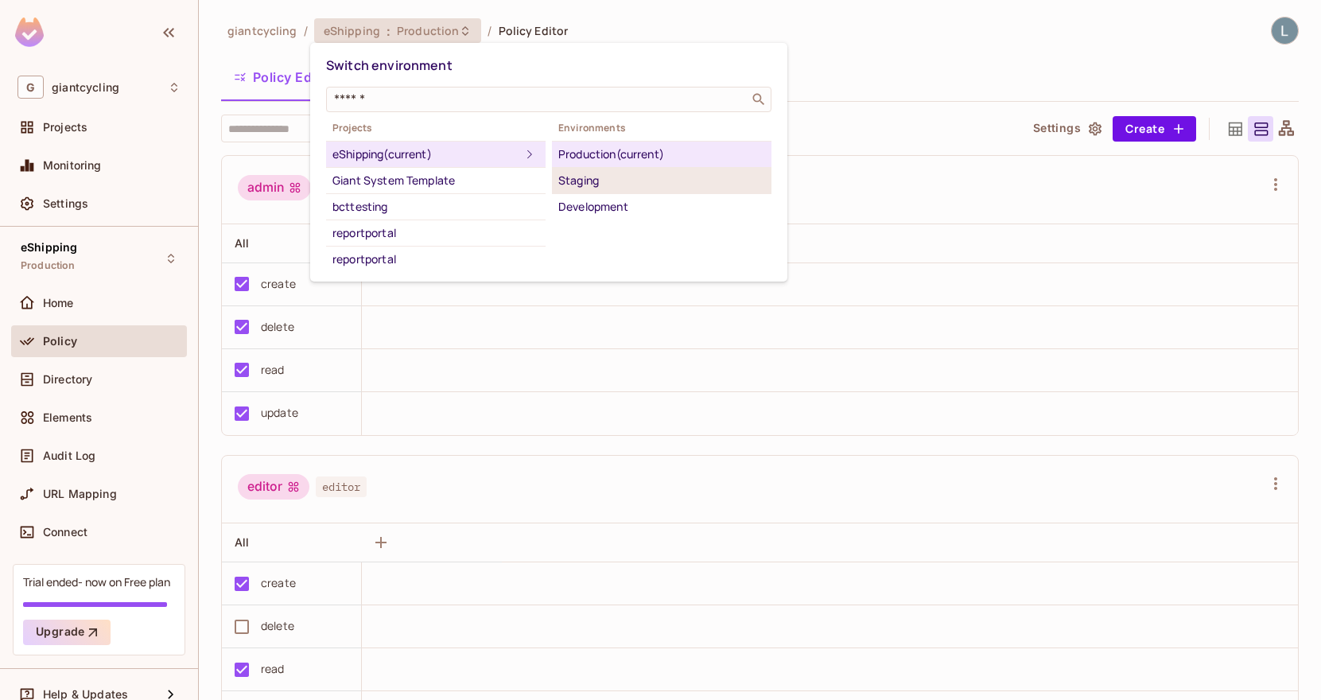
click at [586, 177] on div "Staging" at bounding box center [661, 180] width 207 height 19
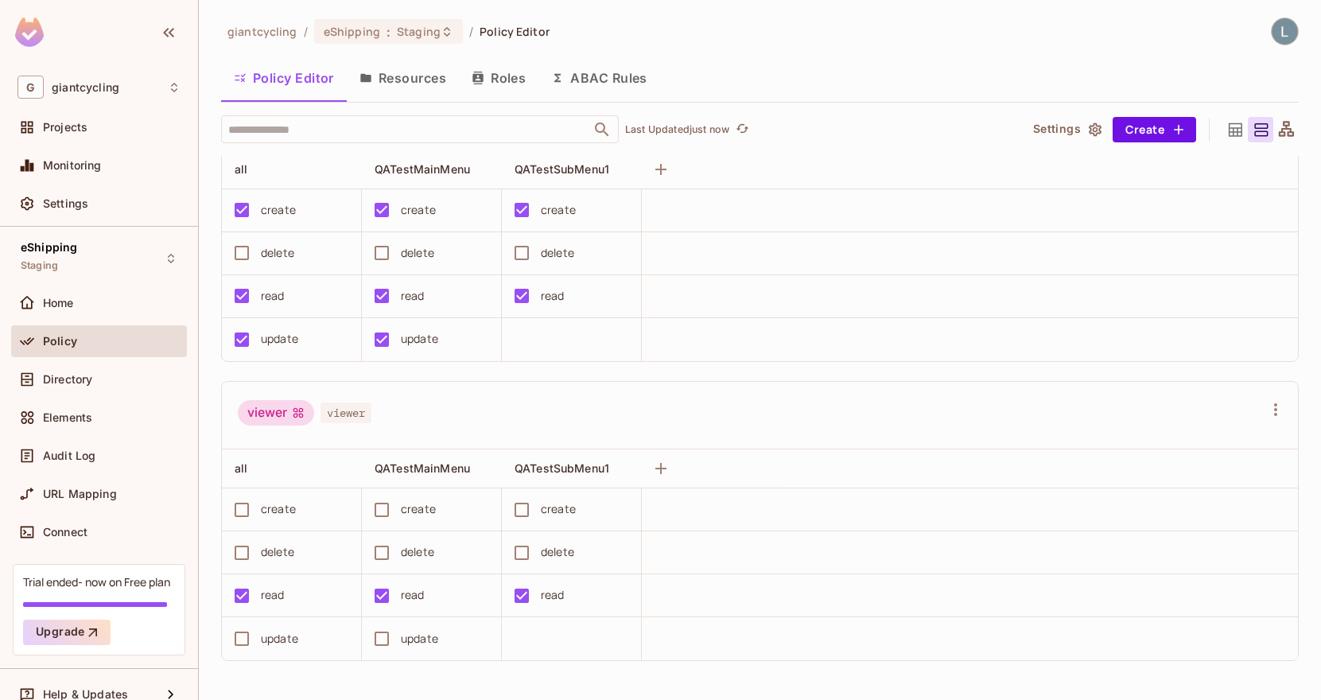
scroll to position [674, 0]
click at [409, 33] on span "Staging" at bounding box center [419, 31] width 44 height 15
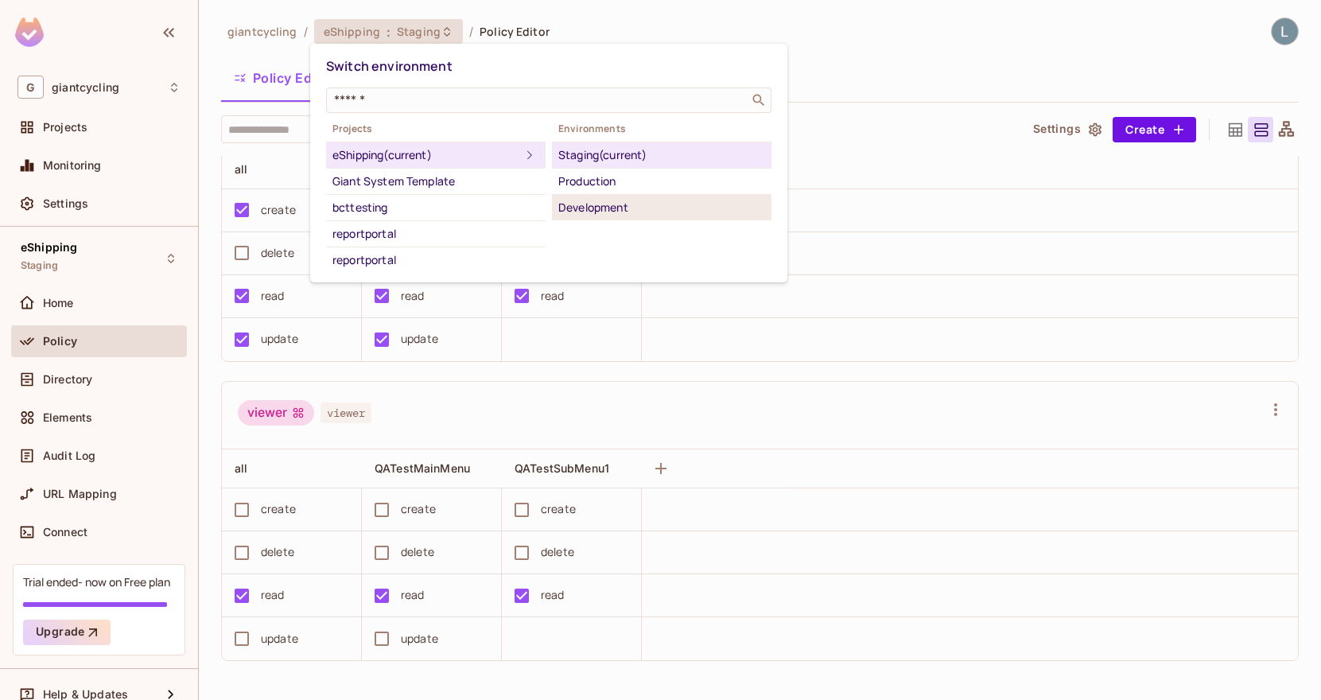
click at [616, 202] on div "Development" at bounding box center [661, 207] width 207 height 19
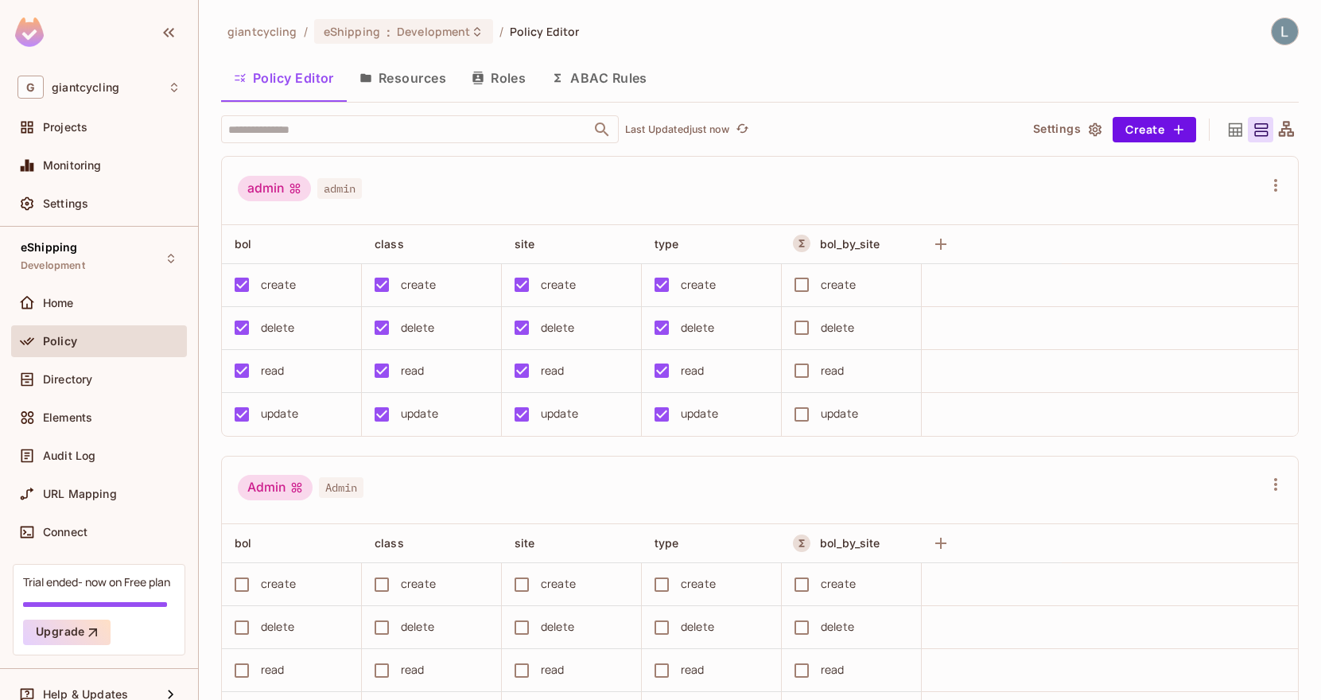
scroll to position [0, 0]
click at [96, 348] on div "Policy" at bounding box center [98, 341] width 163 height 19
click at [108, 95] on div "G giantcycling" at bounding box center [98, 87] width 163 height 23
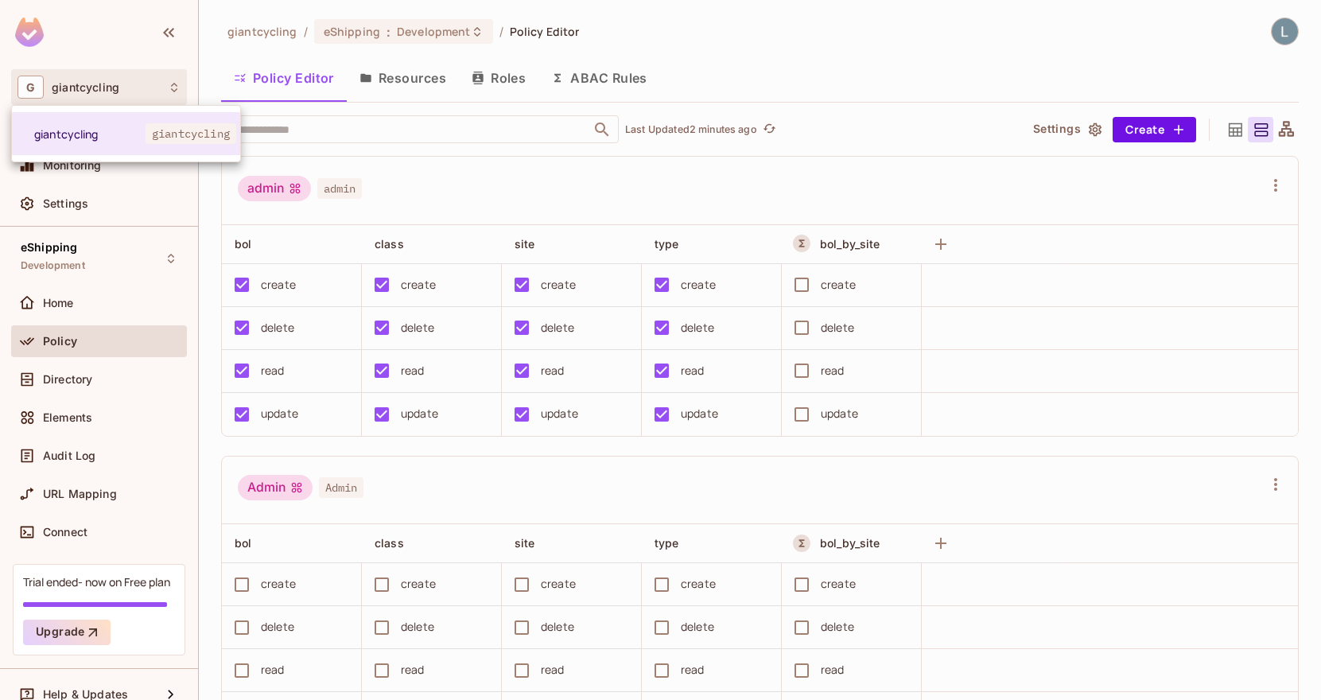
click at [251, 61] on div at bounding box center [660, 350] width 1321 height 700
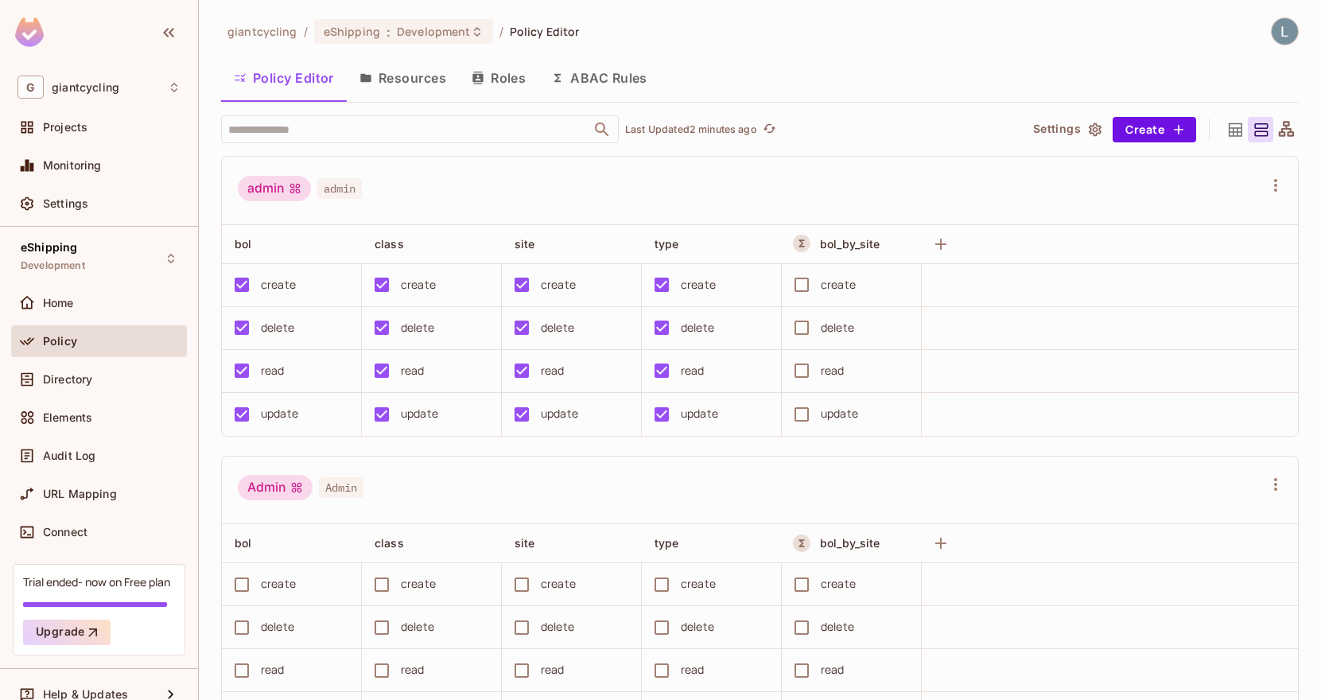
click at [272, 36] on span "giantcycling" at bounding box center [262, 31] width 70 height 15
click at [350, 41] on div "eShipping : Development" at bounding box center [403, 31] width 179 height 25
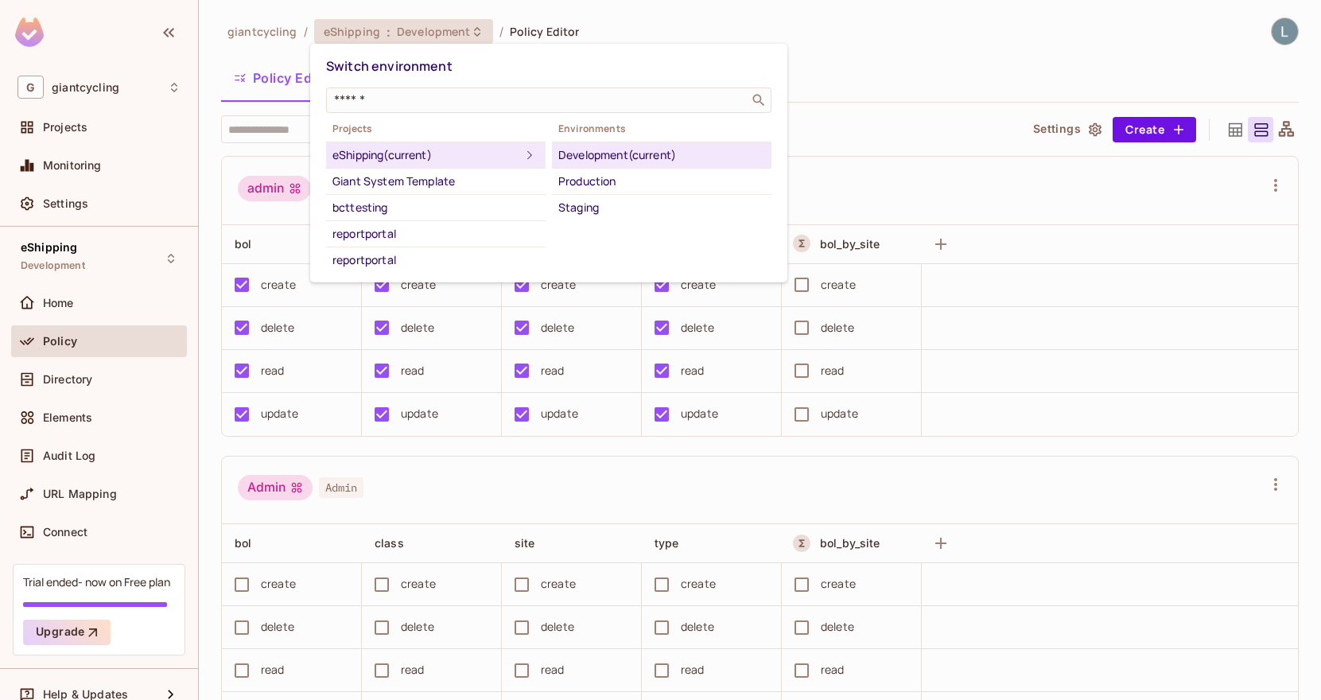
click at [386, 148] on div "eShipping (current)" at bounding box center [426, 155] width 188 height 19
click at [628, 178] on div "Production" at bounding box center [661, 181] width 207 height 19
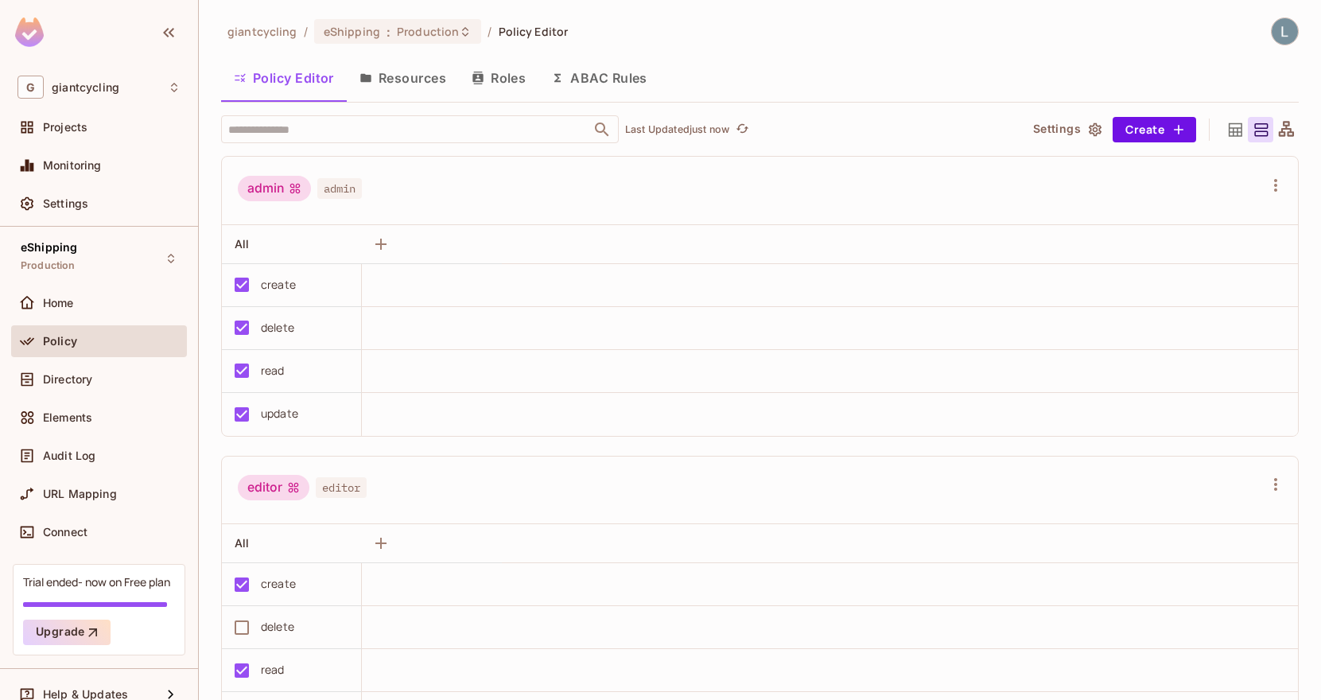
click at [74, 340] on span "Policy" at bounding box center [60, 341] width 34 height 13
click at [411, 30] on span "Production" at bounding box center [428, 31] width 62 height 15
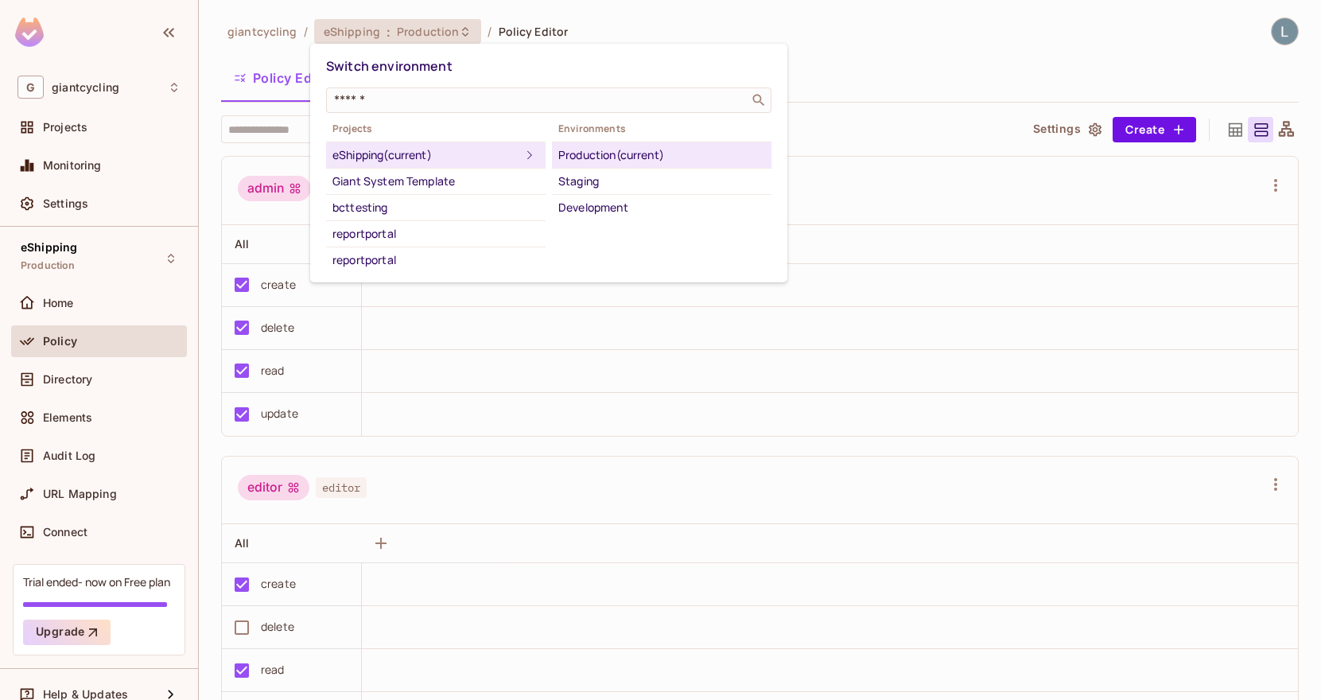
click at [264, 49] on div at bounding box center [660, 350] width 1321 height 700
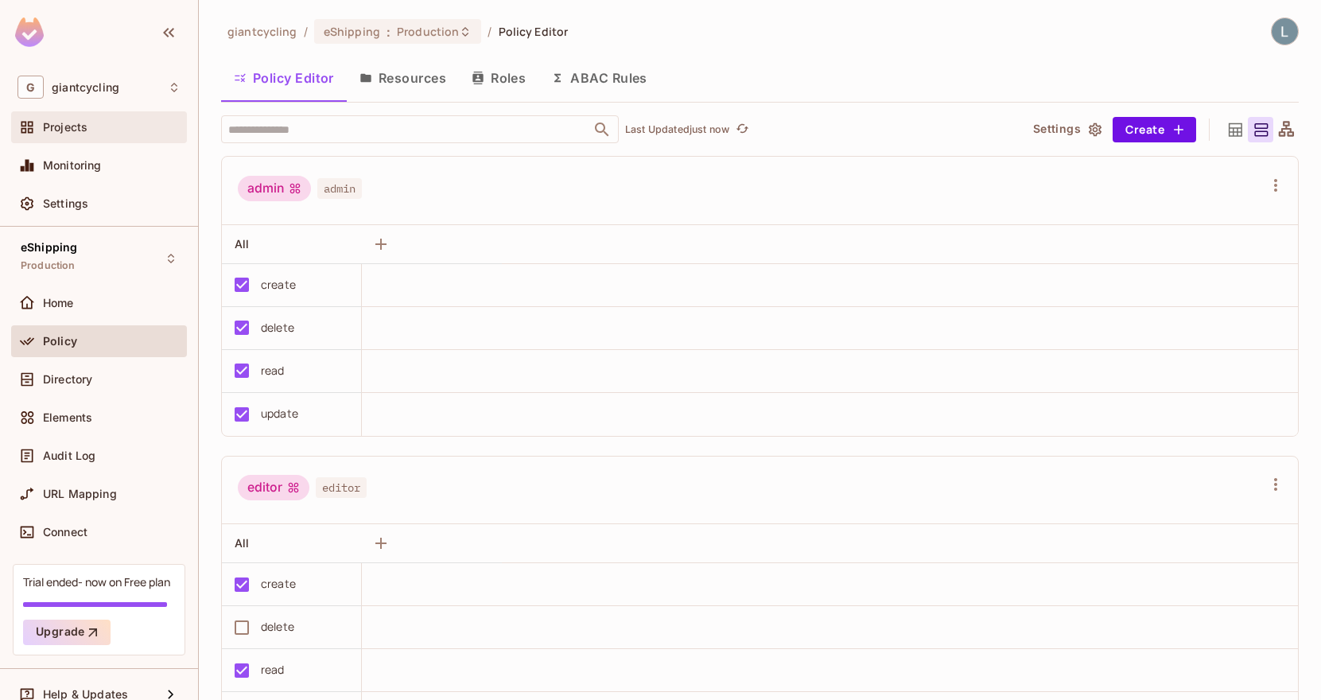
click at [78, 130] on span "Projects" at bounding box center [65, 127] width 45 height 13
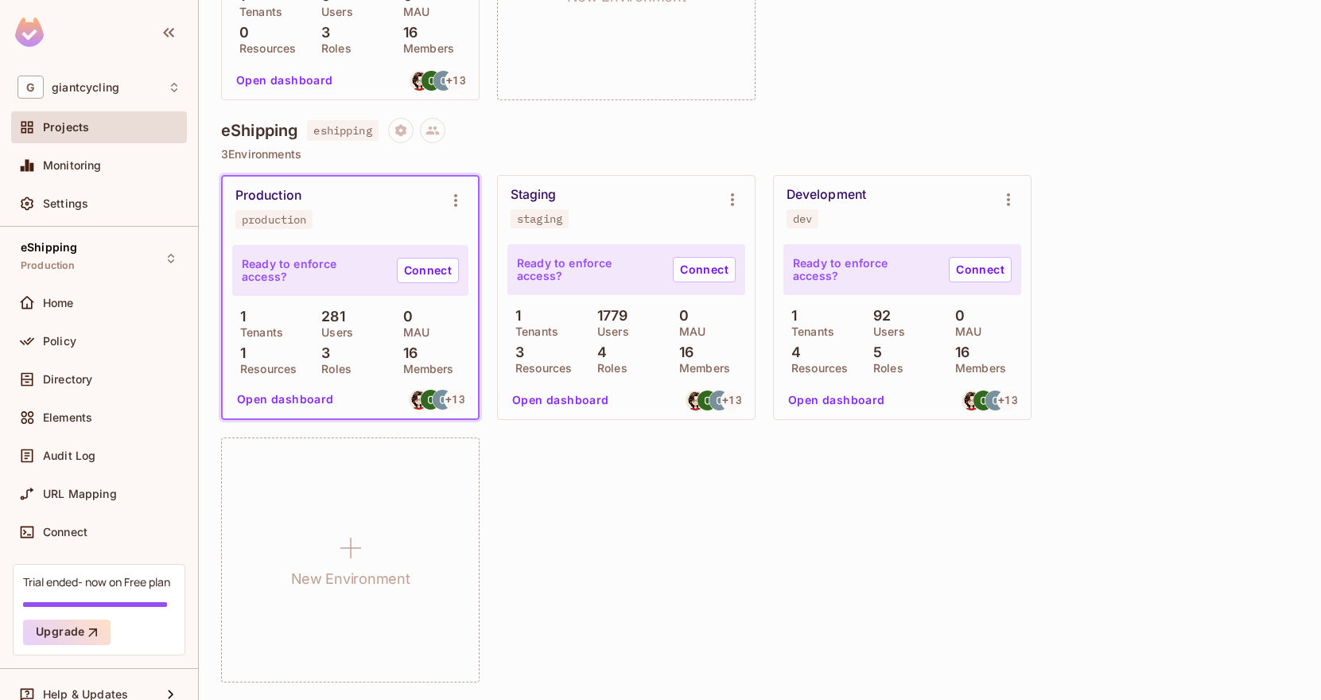
scroll to position [1320, 0]
